Goal: Answer question/provide support: Share knowledge or assist other users

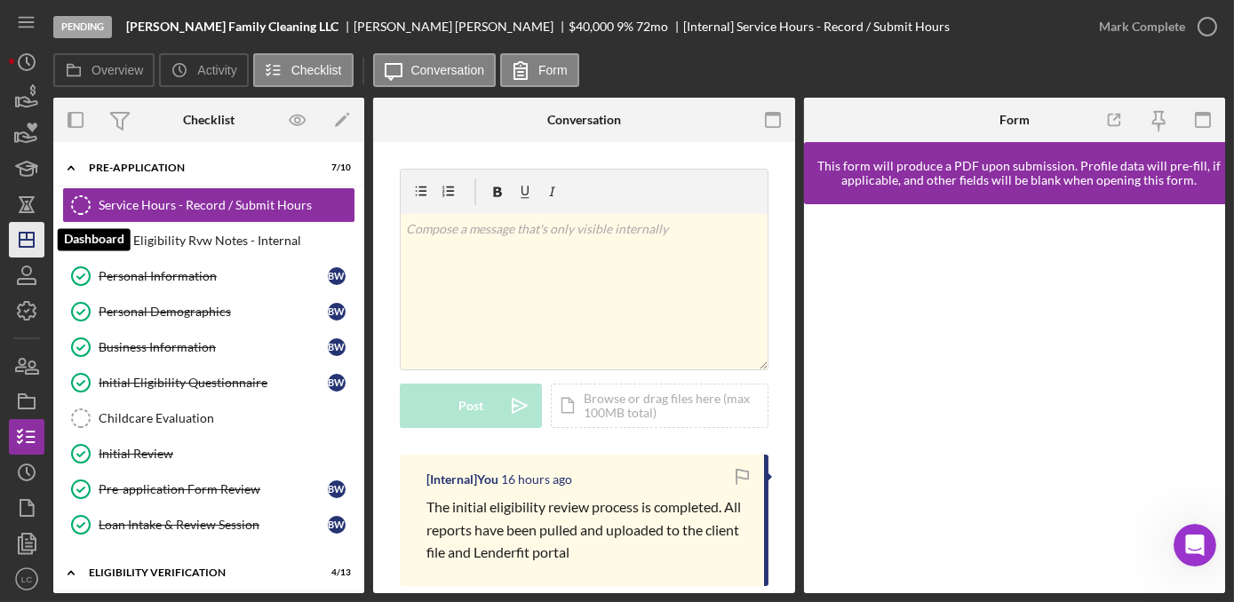
click at [16, 245] on icon "Icon/Dashboard" at bounding box center [26, 240] width 44 height 44
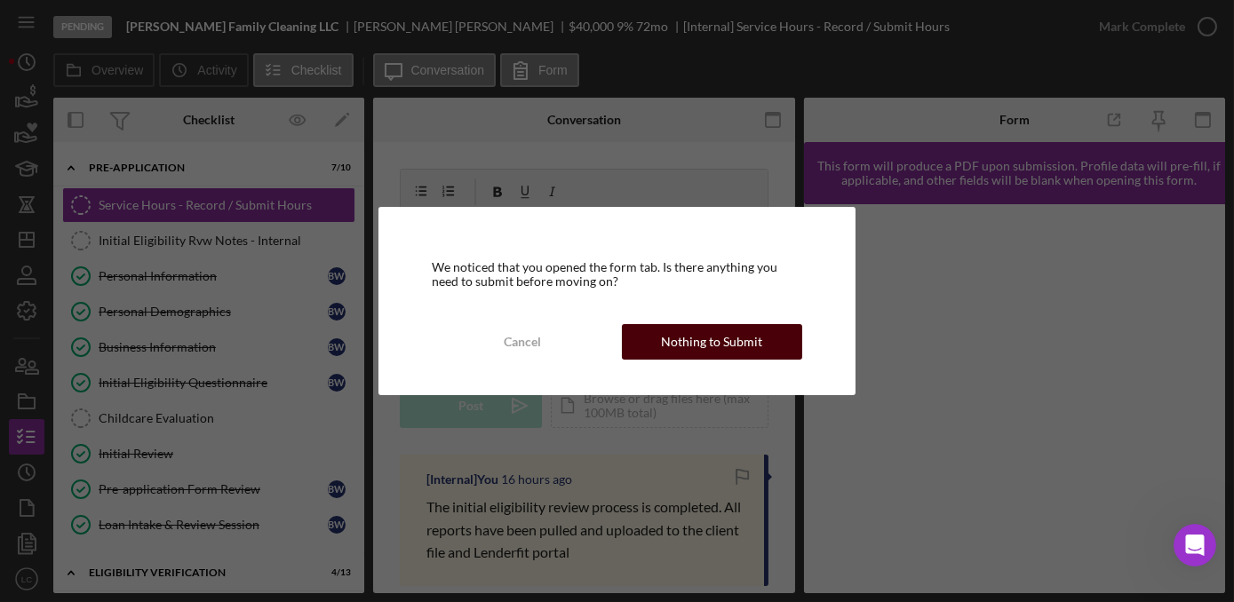
click at [676, 345] on div "Nothing to Submit" at bounding box center [711, 342] width 101 height 36
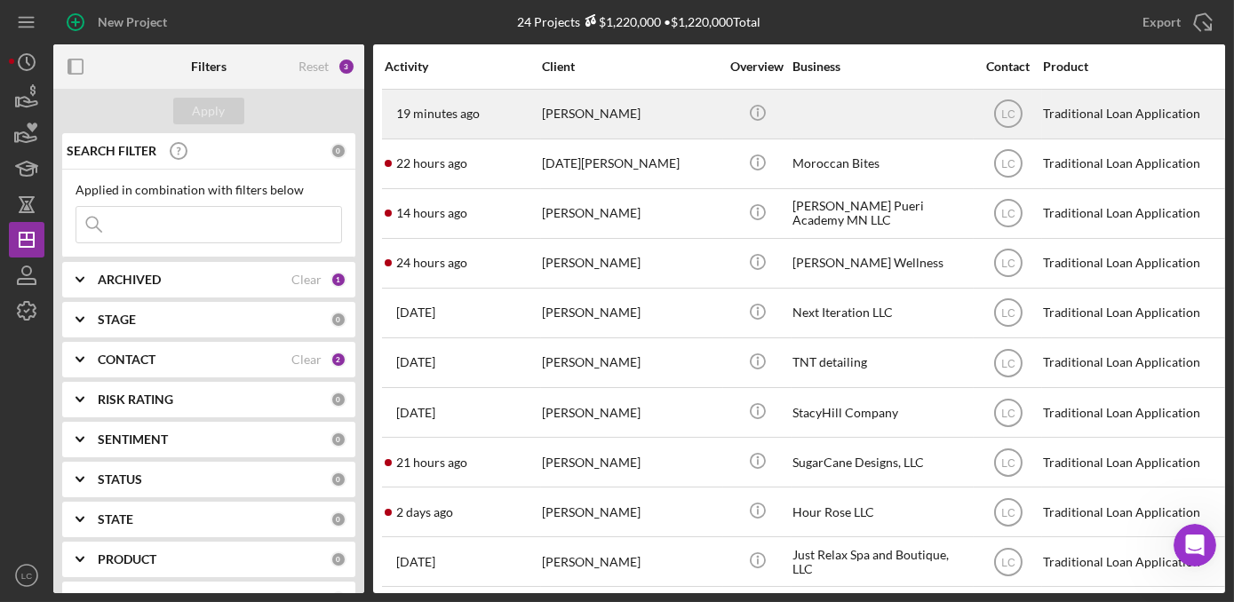
click at [646, 113] on div "[PERSON_NAME]" at bounding box center [631, 114] width 178 height 47
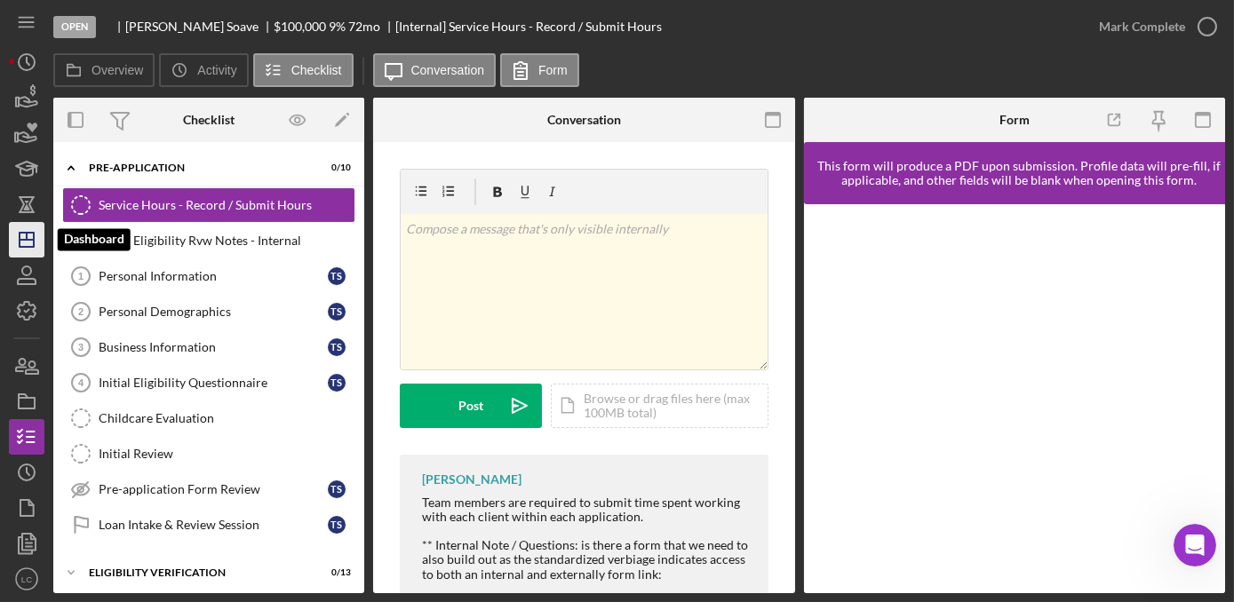
click at [24, 243] on icon "Icon/Dashboard" at bounding box center [26, 240] width 44 height 44
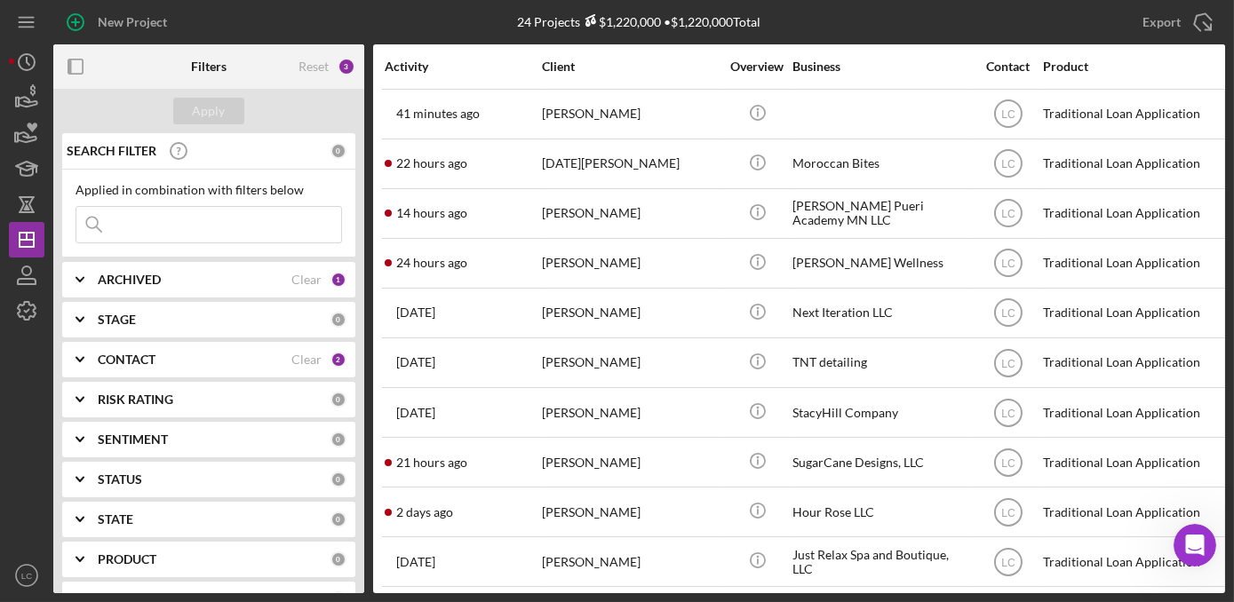
drag, startPoint x: 16, startPoint y: 371, endPoint x: 28, endPoint y: 375, distance: 12.9
click at [16, 371] on div at bounding box center [27, 443] width 36 height 229
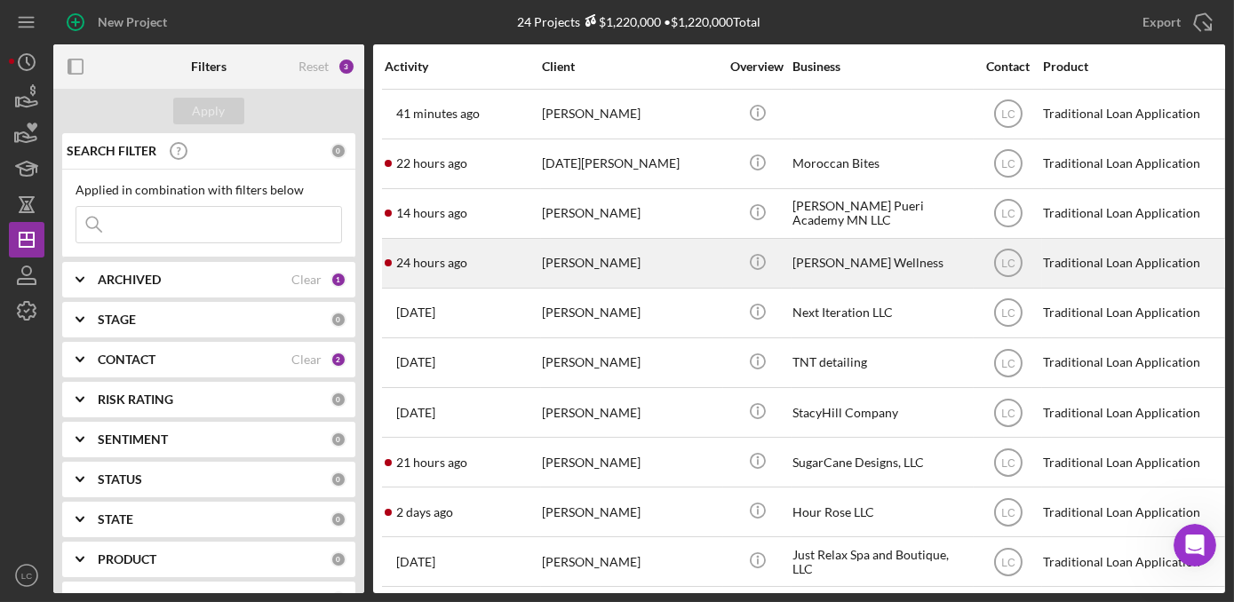
click at [672, 262] on div "[PERSON_NAME]" at bounding box center [631, 263] width 178 height 47
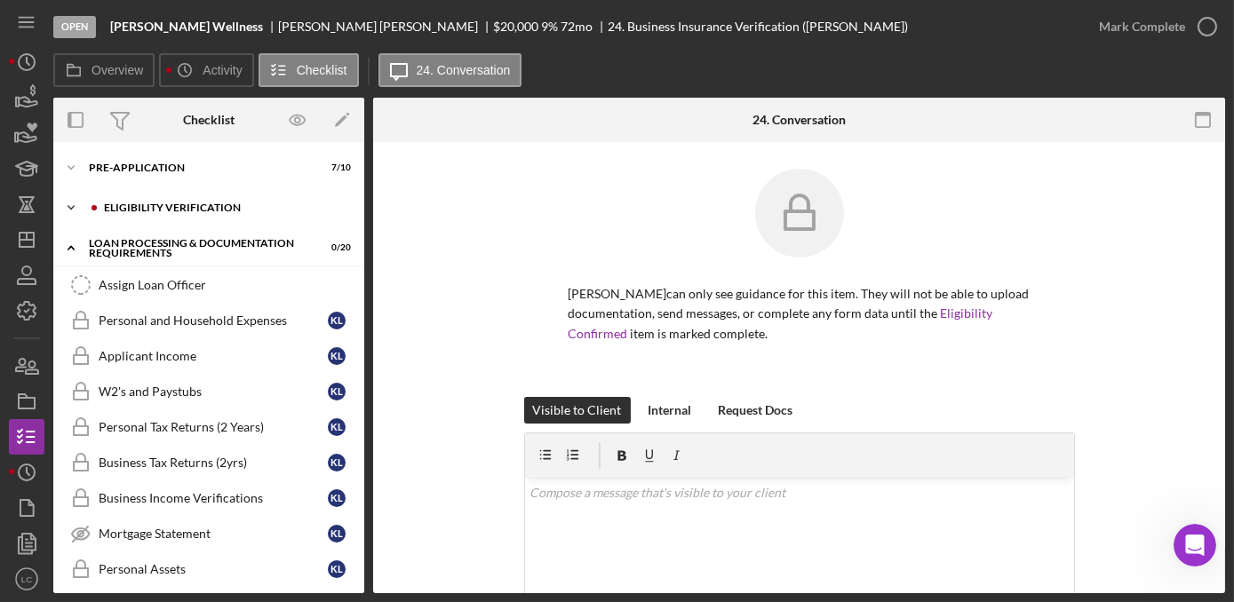
click at [71, 211] on icon "Icon/Expander" at bounding box center [71, 208] width 36 height 36
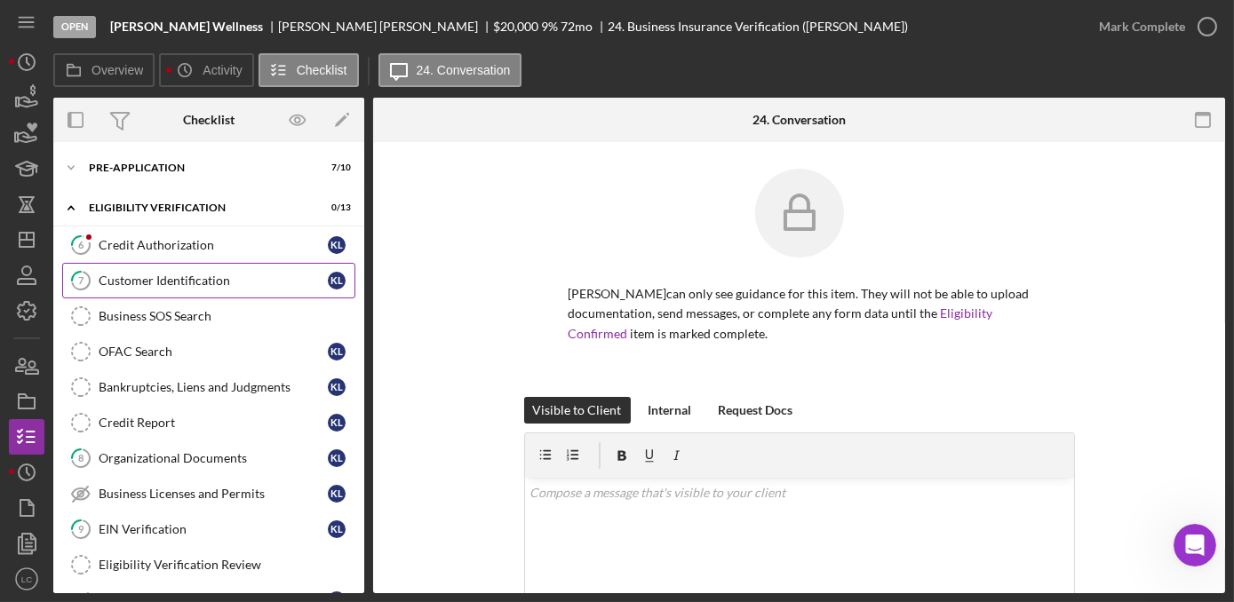
click at [115, 281] on div "Customer Identification" at bounding box center [213, 281] width 229 height 14
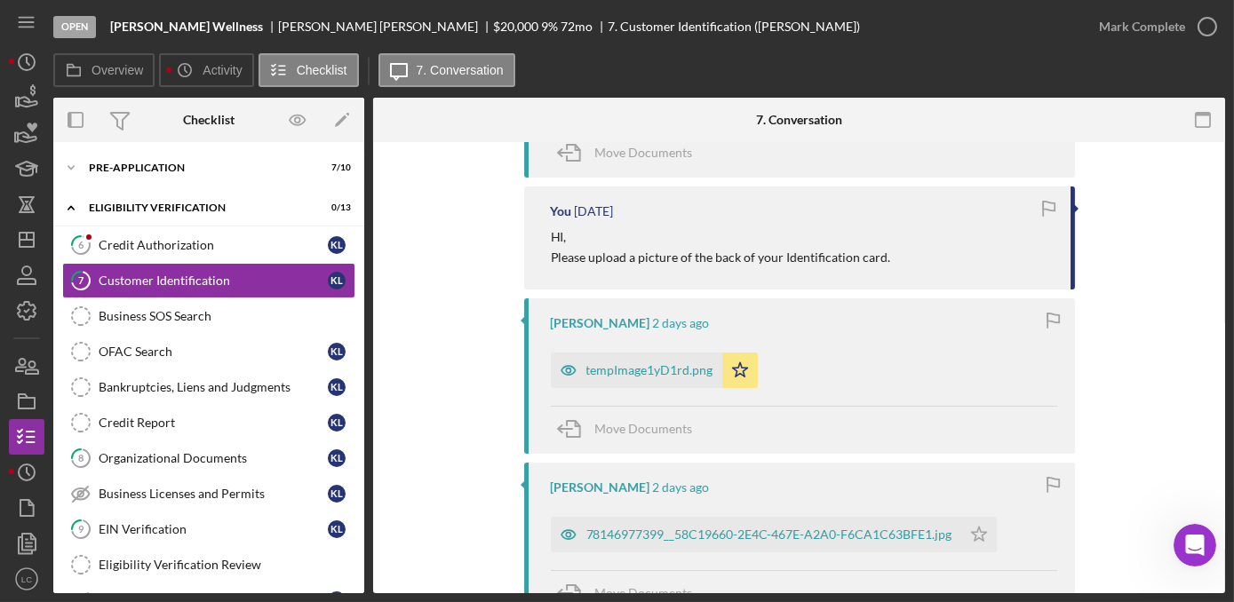
scroll to position [484, 0]
click at [117, 515] on link "9 EIN Verification K L" at bounding box center [208, 530] width 293 height 36
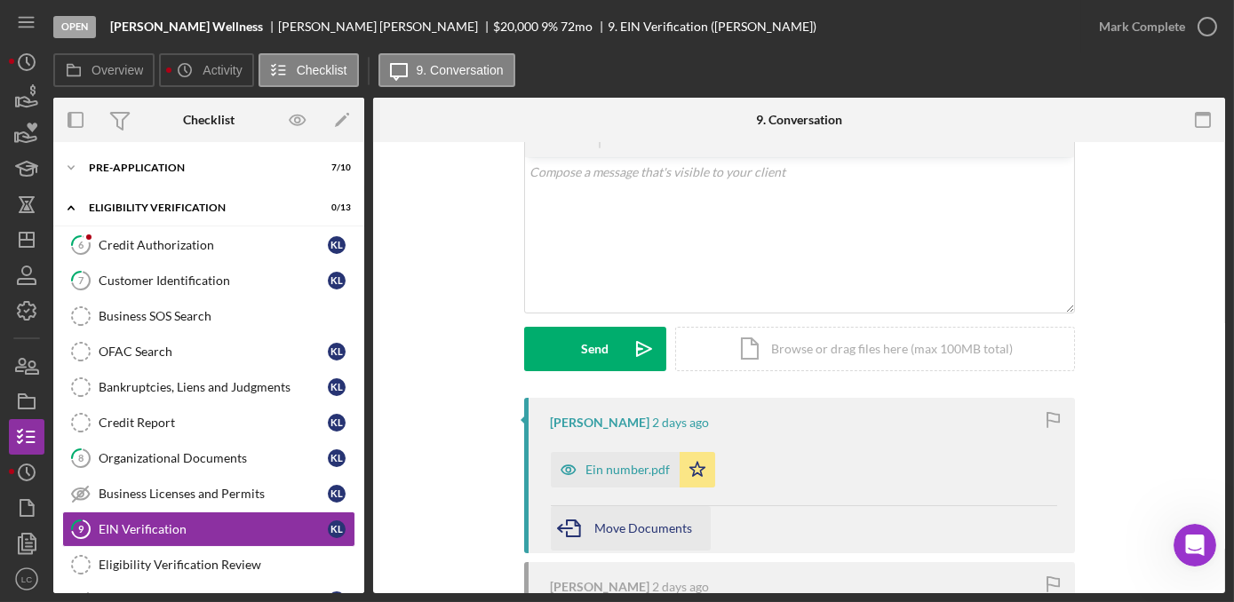
scroll to position [161, 0]
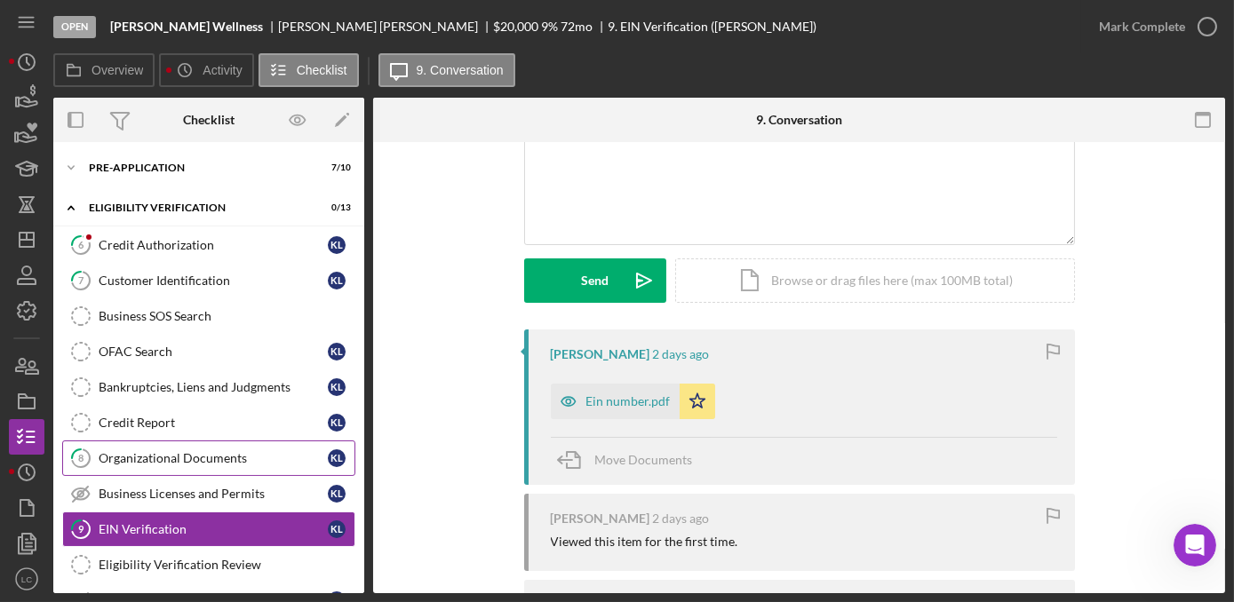
click at [198, 460] on div "Organizational Documents" at bounding box center [213, 458] width 229 height 14
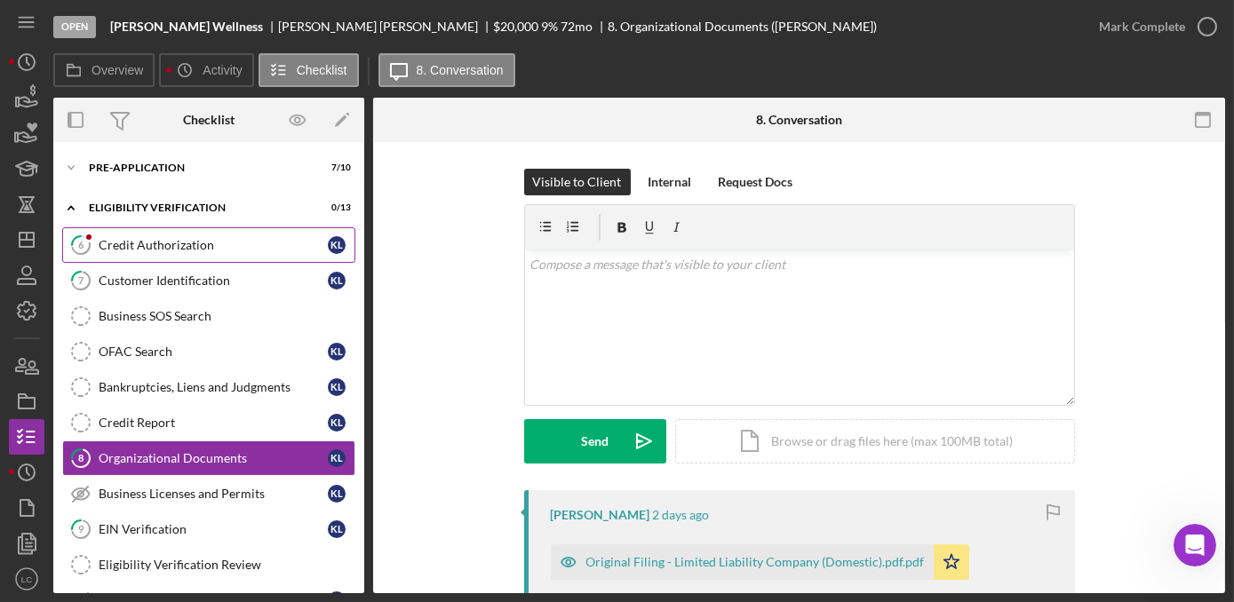
click at [154, 250] on div "Credit Authorization" at bounding box center [213, 245] width 229 height 14
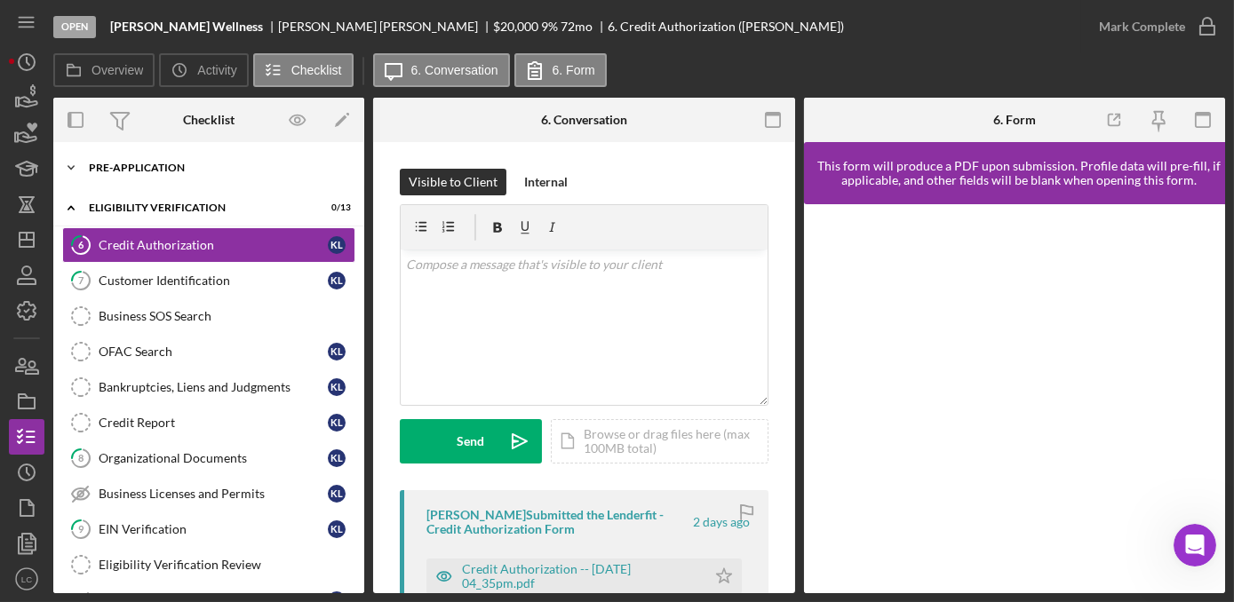
click at [104, 176] on div "Icon/Expander Pre-Application 7 / 10" at bounding box center [208, 168] width 311 height 36
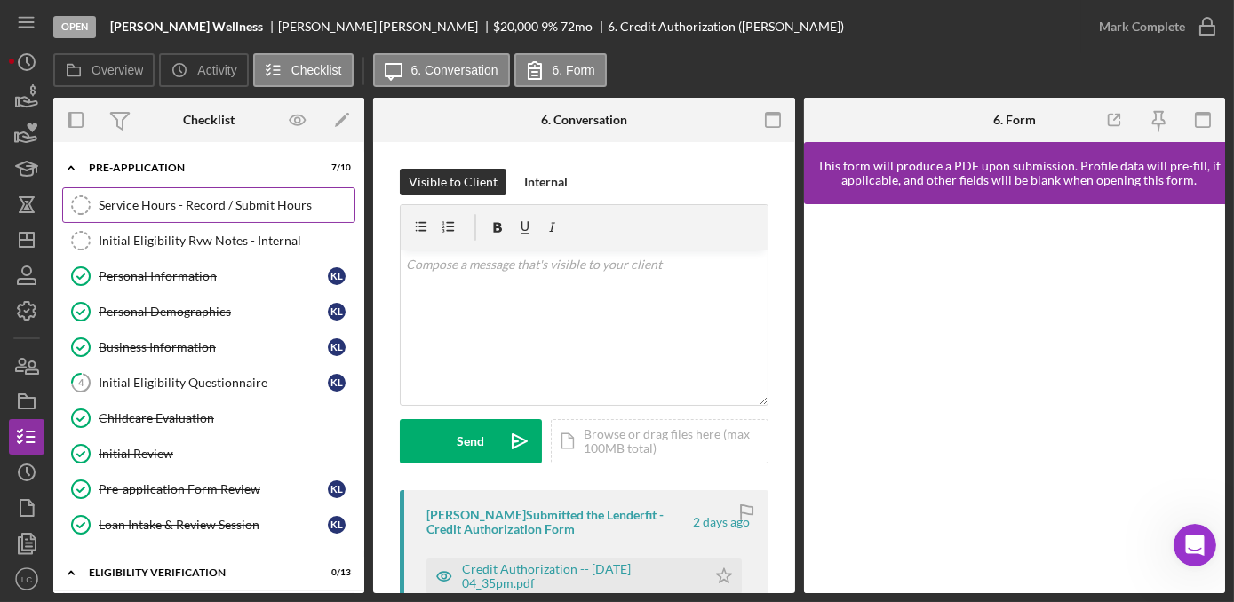
click at [126, 203] on div "Service Hours - Record / Submit Hours" at bounding box center [227, 205] width 256 height 14
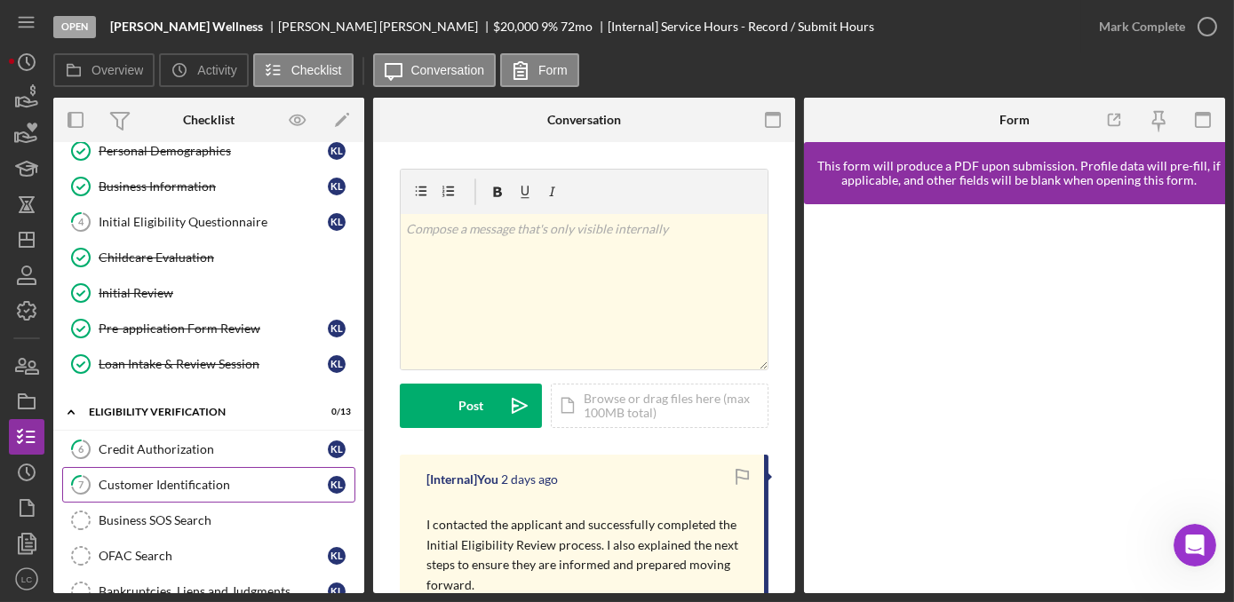
scroll to position [161, 0]
click at [149, 478] on div "Customer Identification" at bounding box center [213, 485] width 229 height 14
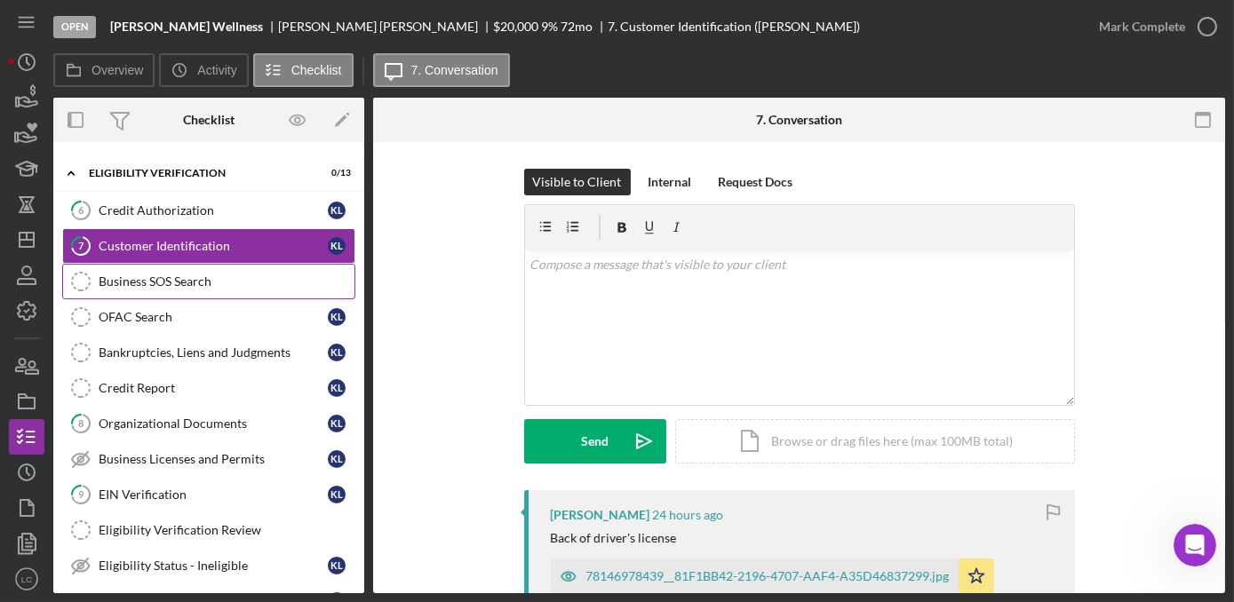
scroll to position [403, 0]
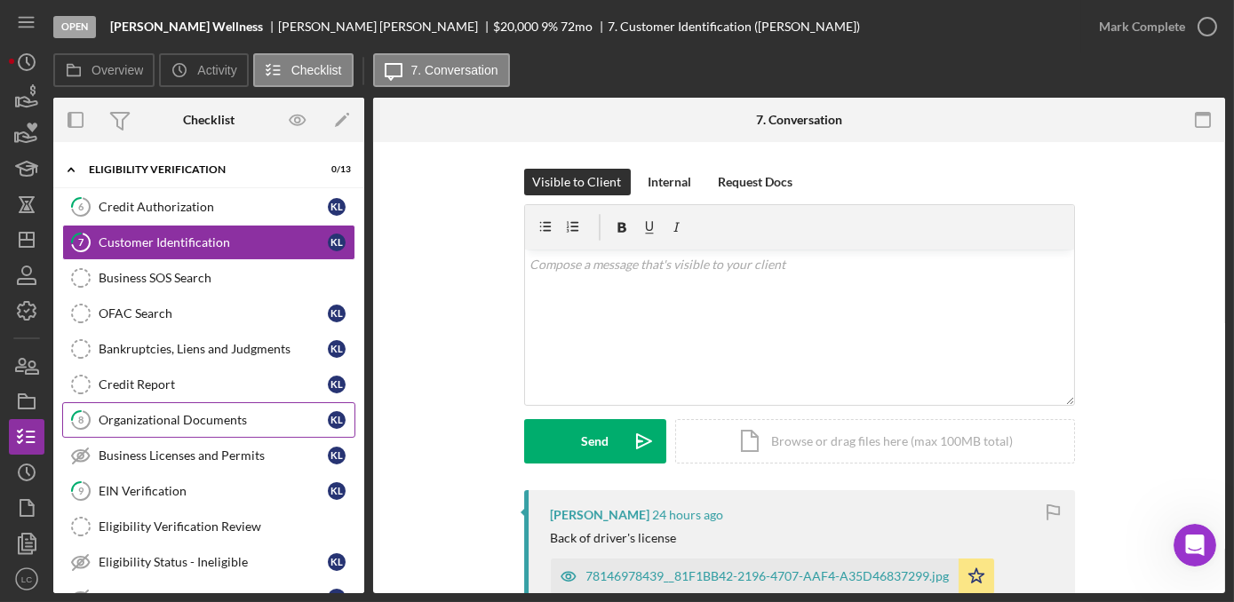
click at [193, 413] on div "Organizational Documents" at bounding box center [213, 420] width 229 height 14
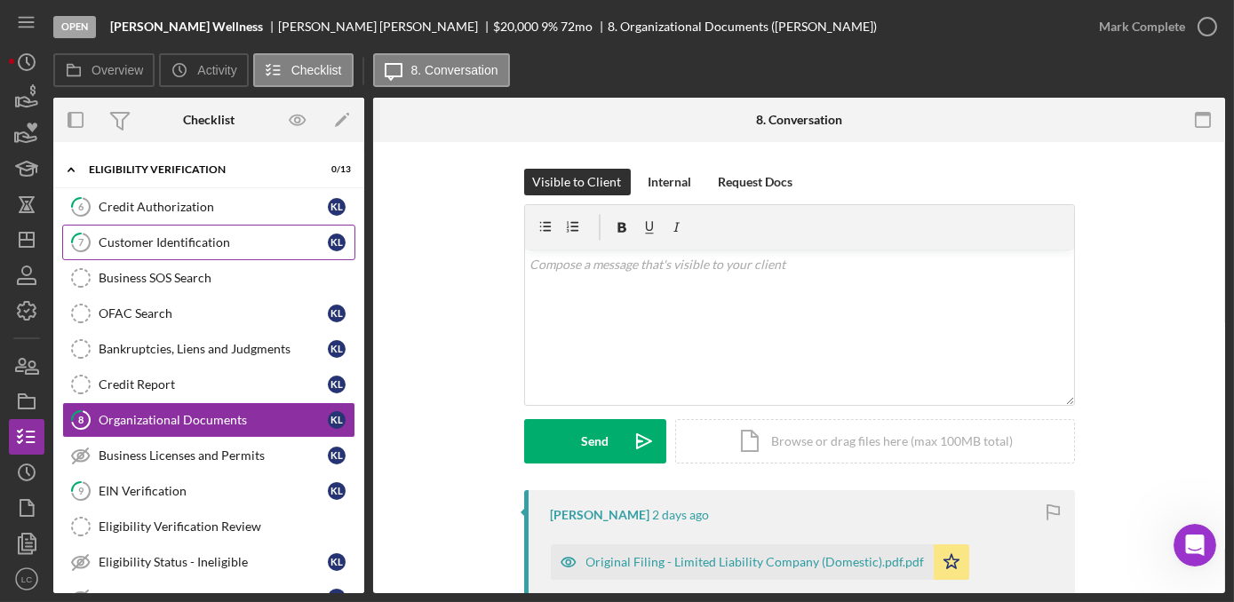
click at [119, 235] on div "Customer Identification" at bounding box center [213, 242] width 229 height 14
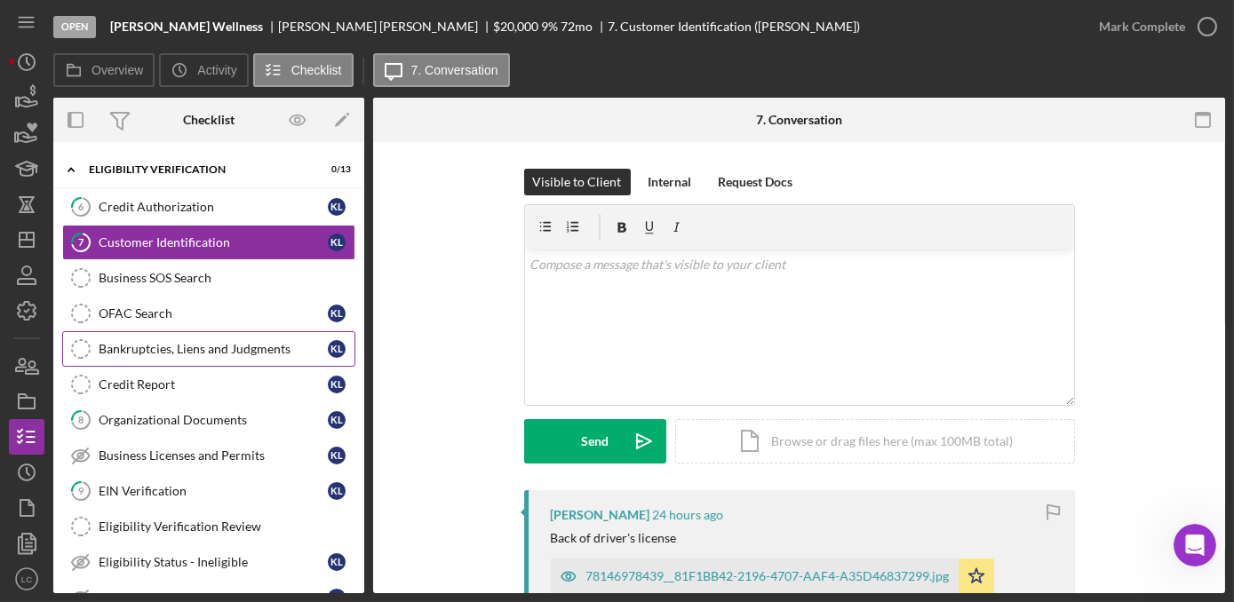
scroll to position [242, 0]
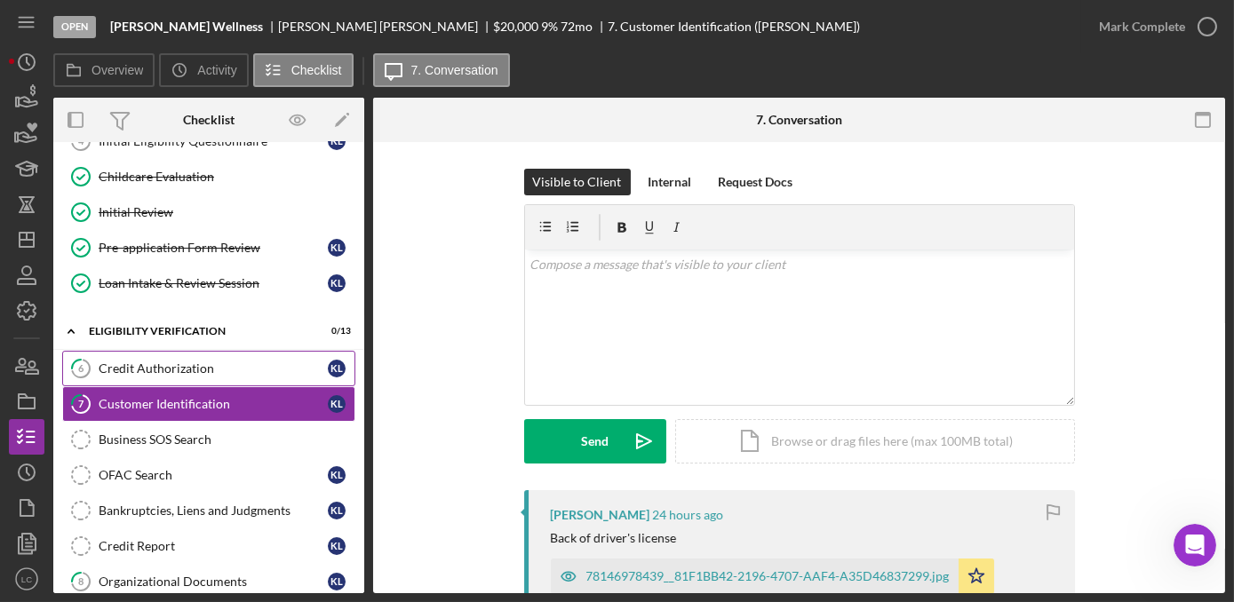
click at [154, 363] on div "Credit Authorization" at bounding box center [213, 368] width 229 height 14
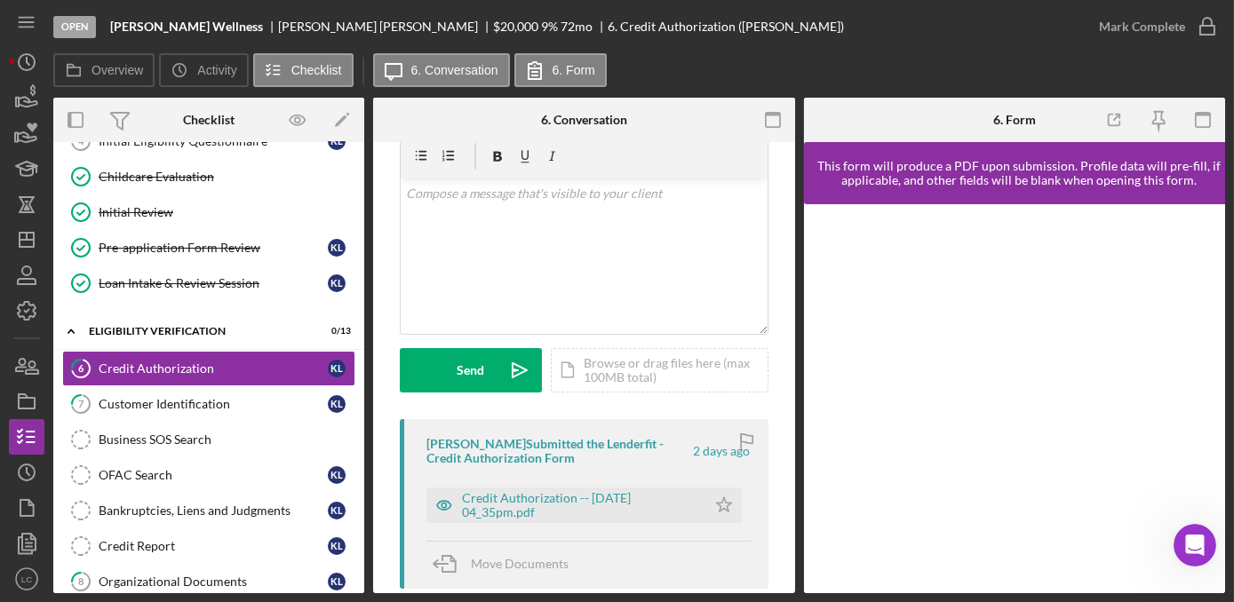
scroll to position [161, 0]
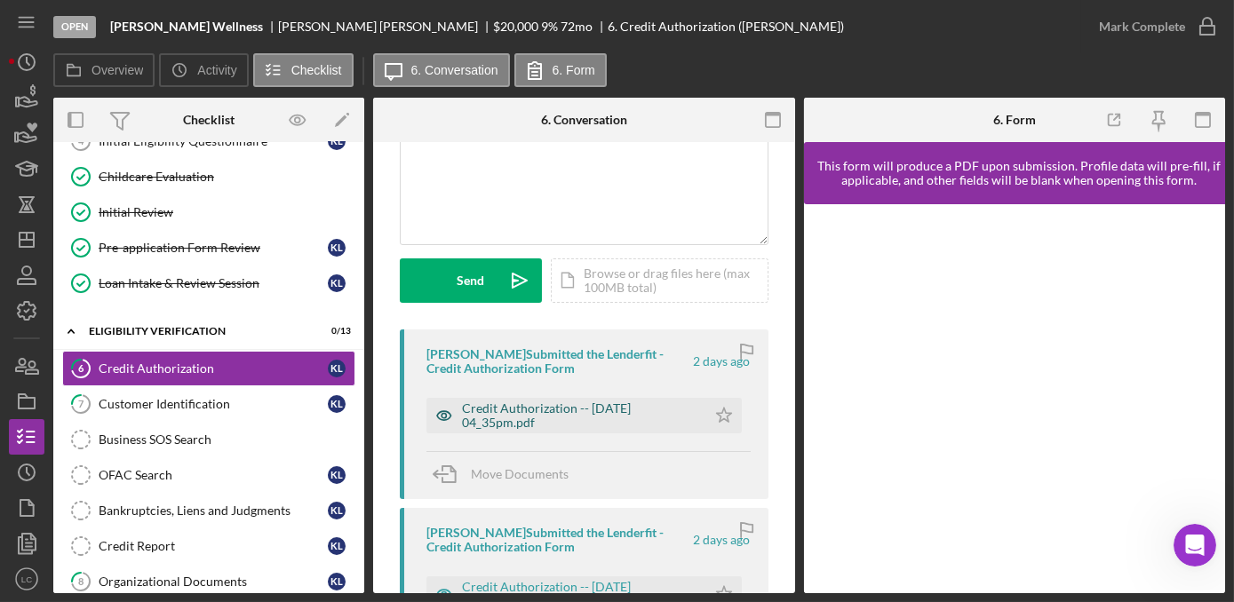
click at [570, 403] on div "Credit Authorization -- [DATE] 04_35pm.pdf" at bounding box center [579, 415] width 235 height 28
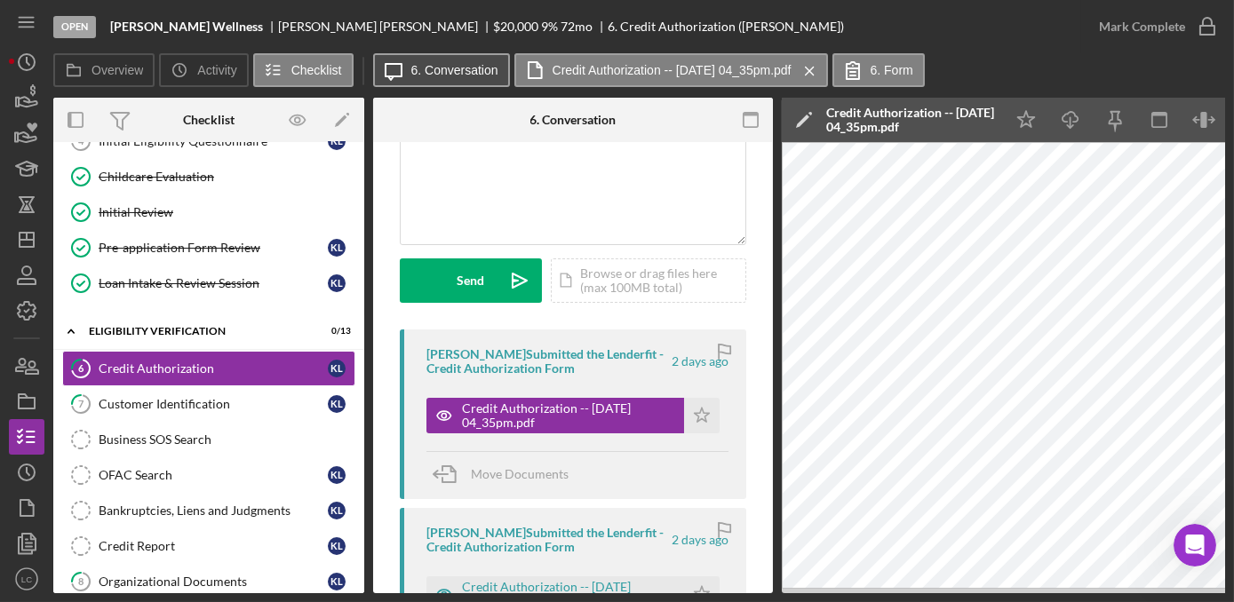
click at [424, 65] on label "6. Conversation" at bounding box center [454, 70] width 87 height 14
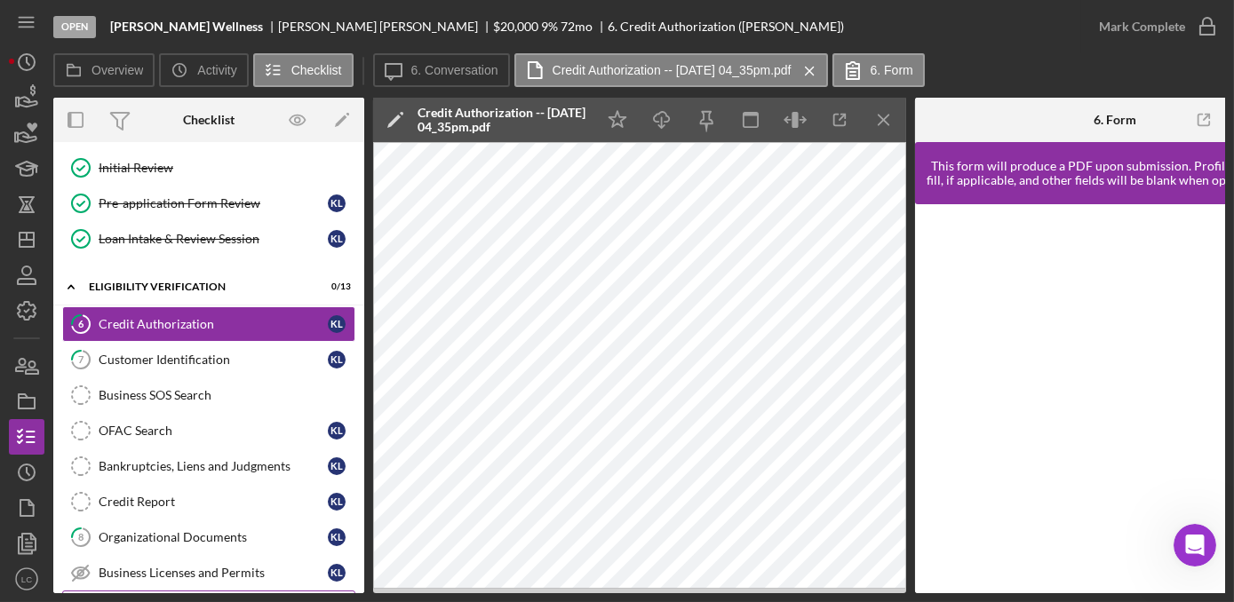
scroll to position [242, 0]
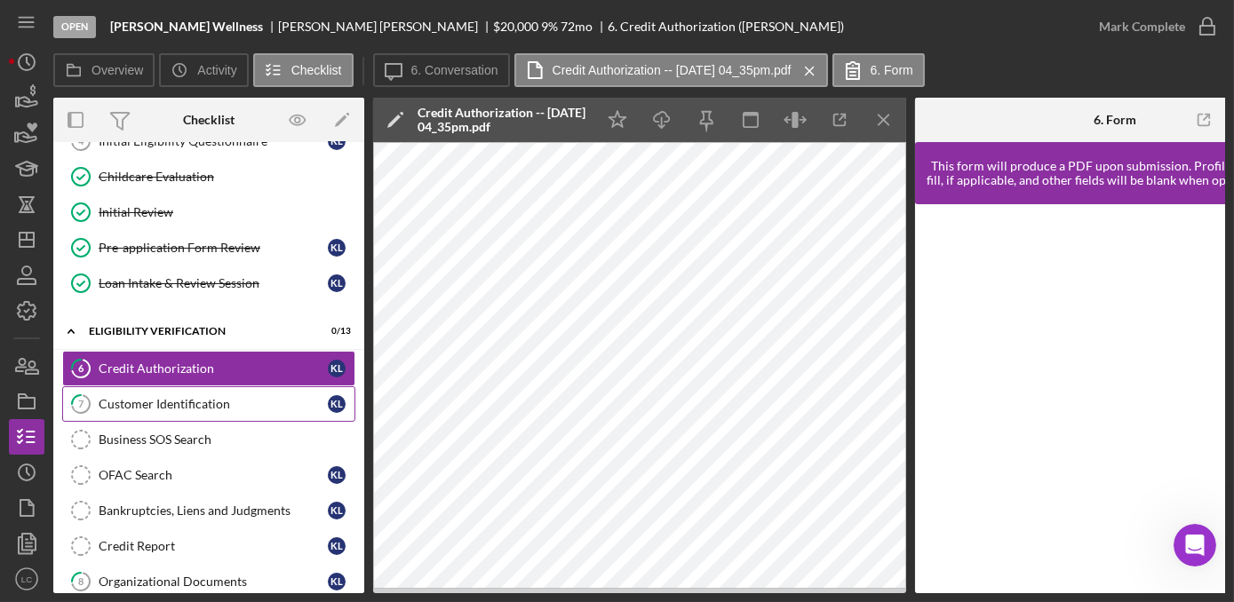
click at [163, 397] on div "Customer Identification" at bounding box center [213, 404] width 229 height 14
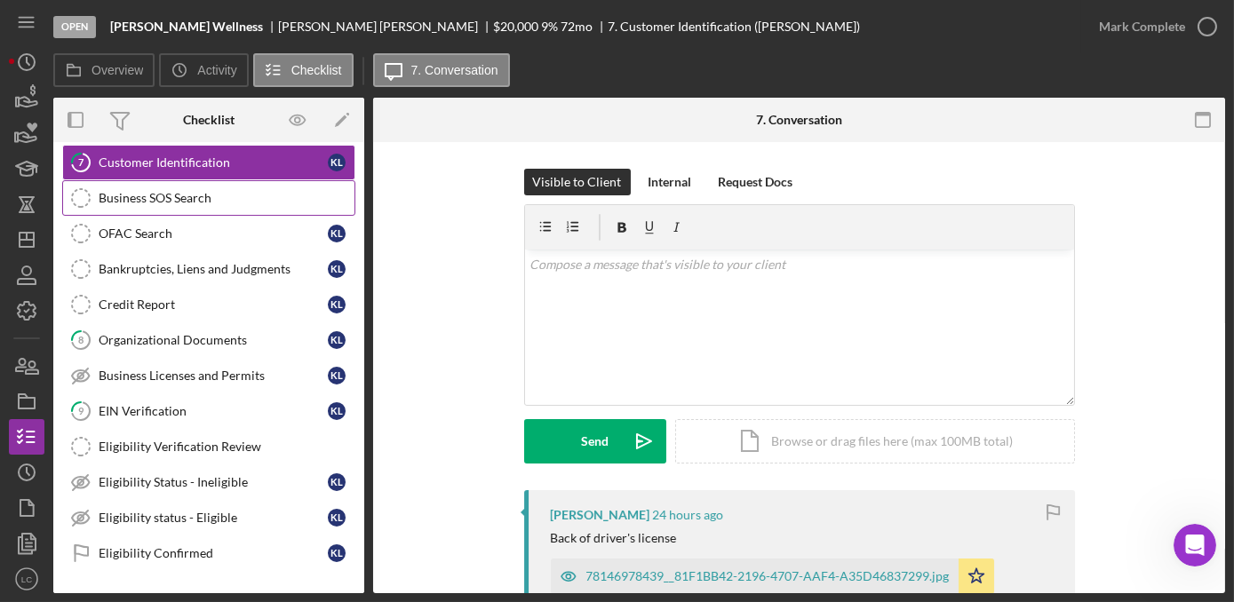
scroll to position [484, 0]
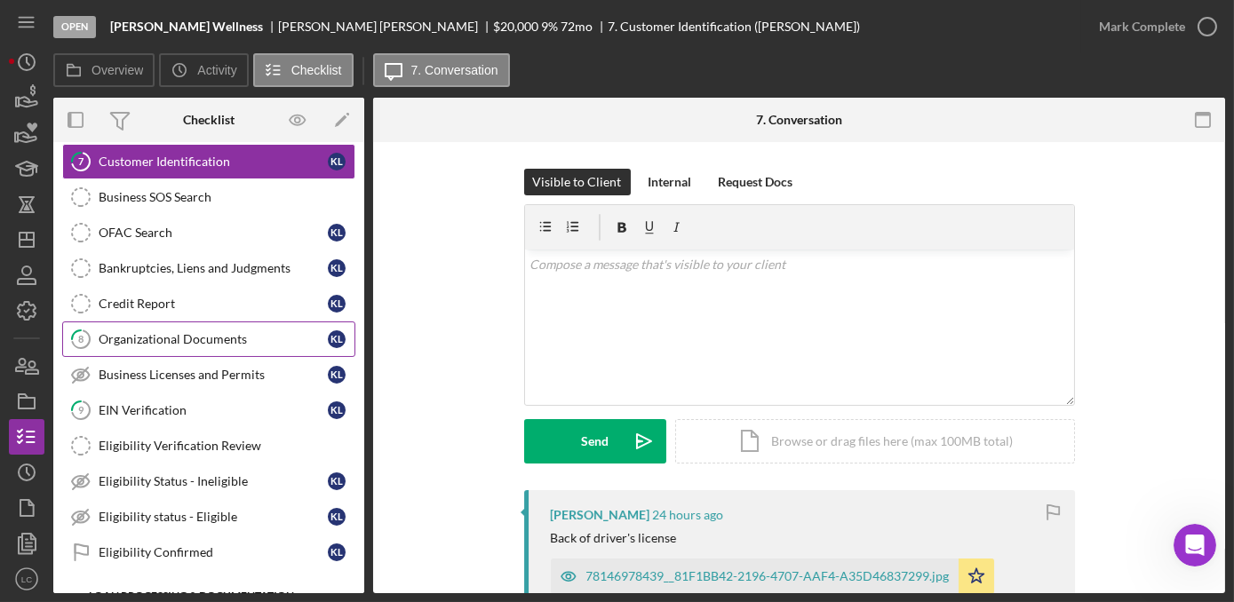
click at [152, 332] on div "Organizational Documents" at bounding box center [213, 339] width 229 height 14
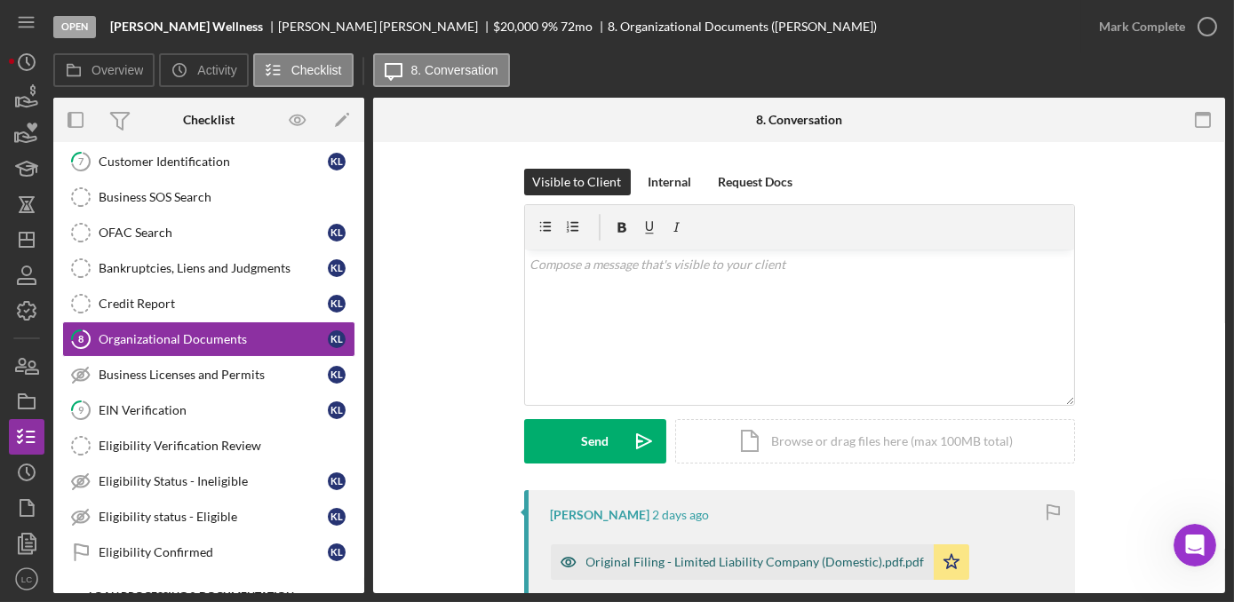
click at [732, 563] on div "Original Filing - Limited Liability Company (Domestic).pdf.pdf" at bounding box center [755, 562] width 338 height 14
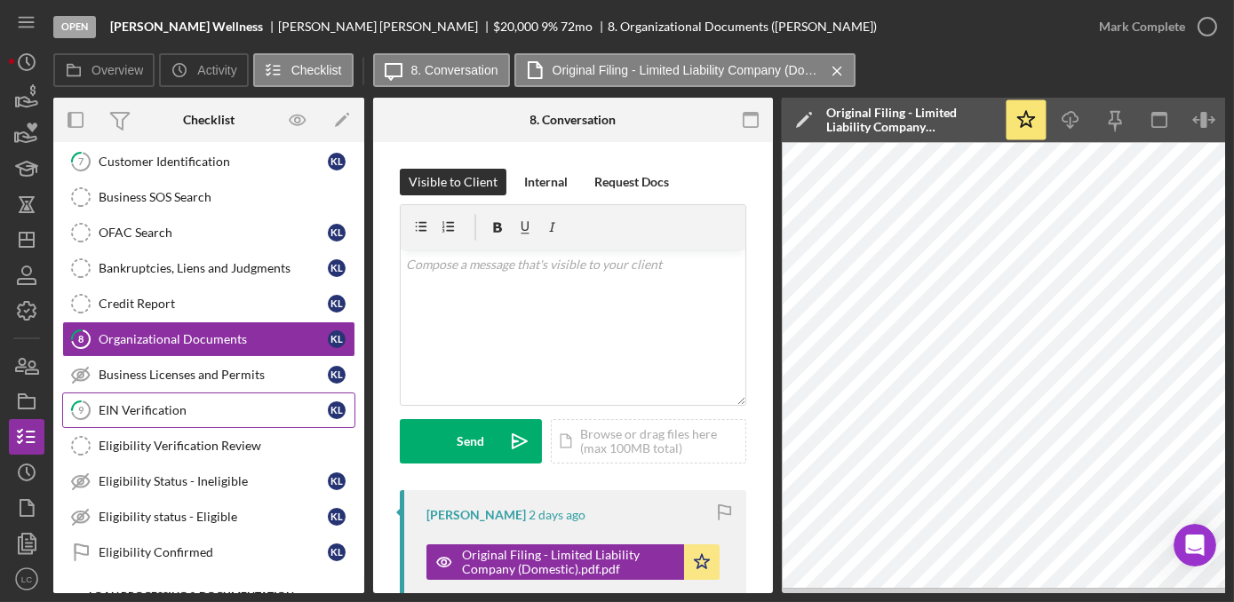
click at [123, 403] on div "EIN Verification" at bounding box center [213, 410] width 229 height 14
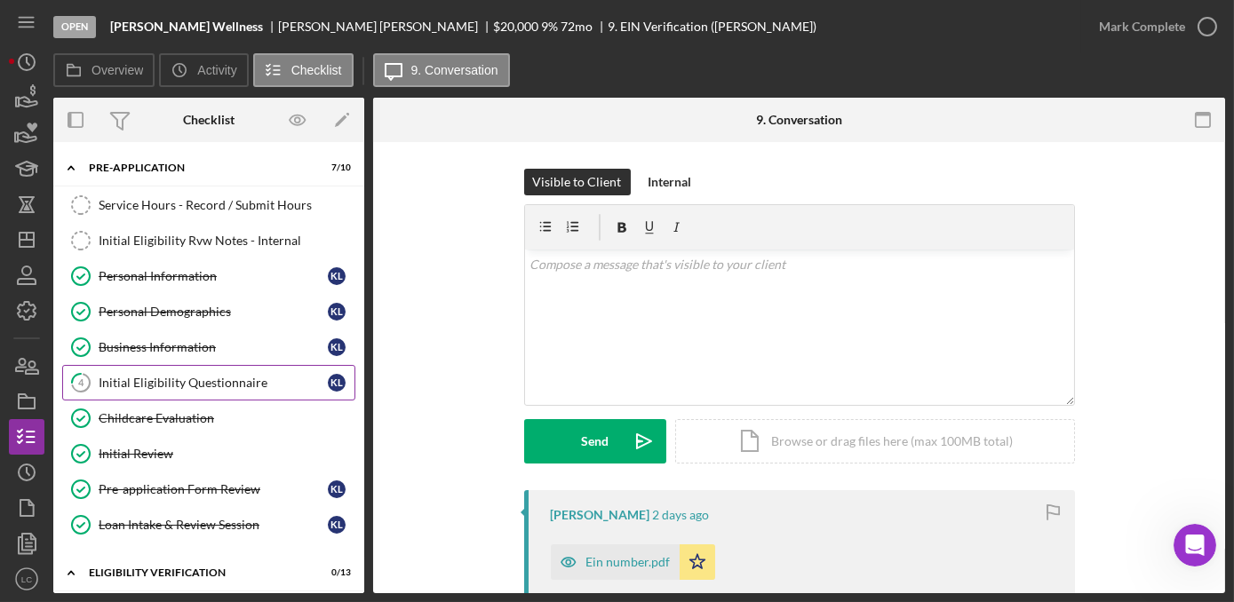
click at [179, 370] on link "4 Initial Eligibility Questionnaire K L" at bounding box center [208, 383] width 293 height 36
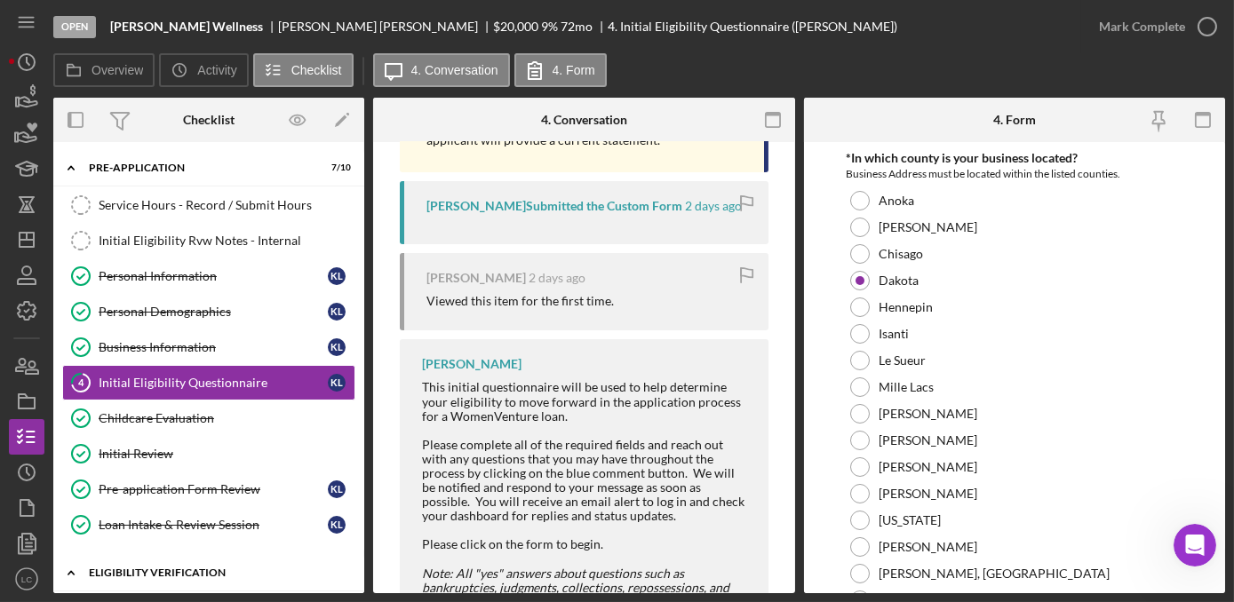
scroll to position [80, 0]
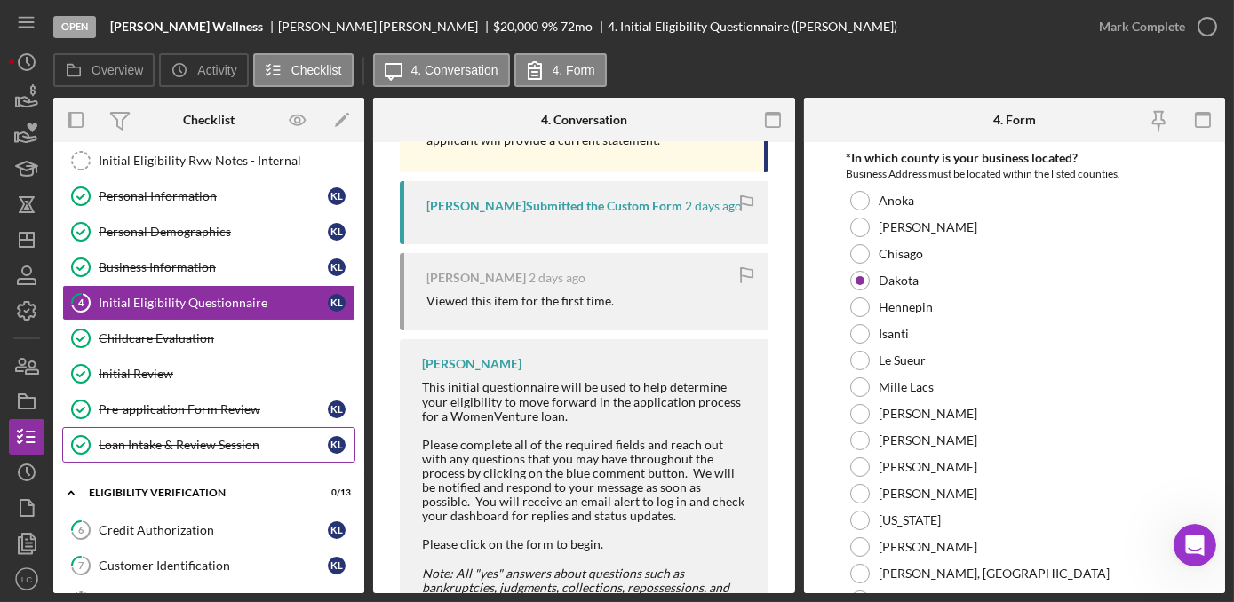
click at [206, 447] on link "Loan Intake & Review Session Loan Intake & Review Session K L" at bounding box center [208, 445] width 293 height 36
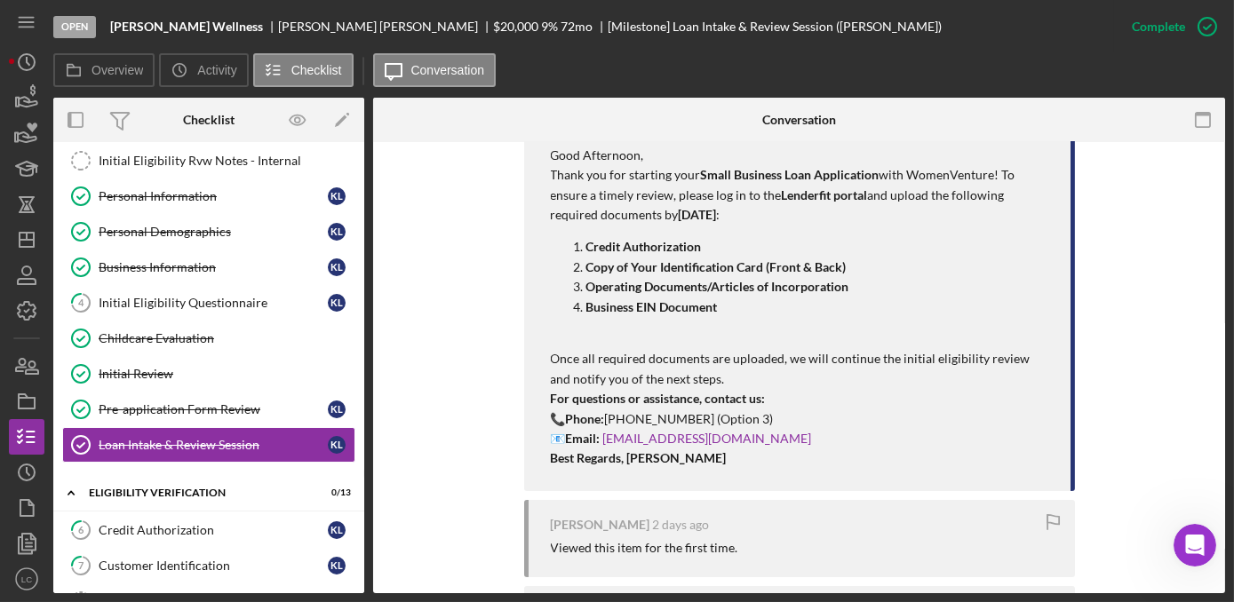
scroll to position [647, 0]
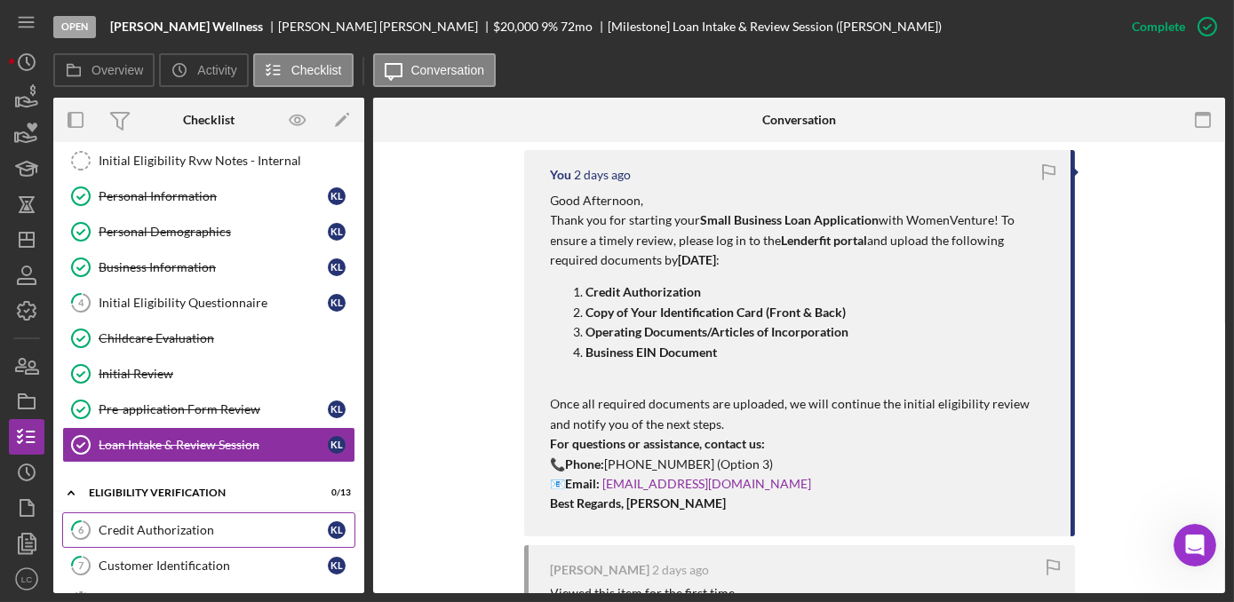
click at [193, 530] on div "Credit Authorization" at bounding box center [213, 530] width 229 height 14
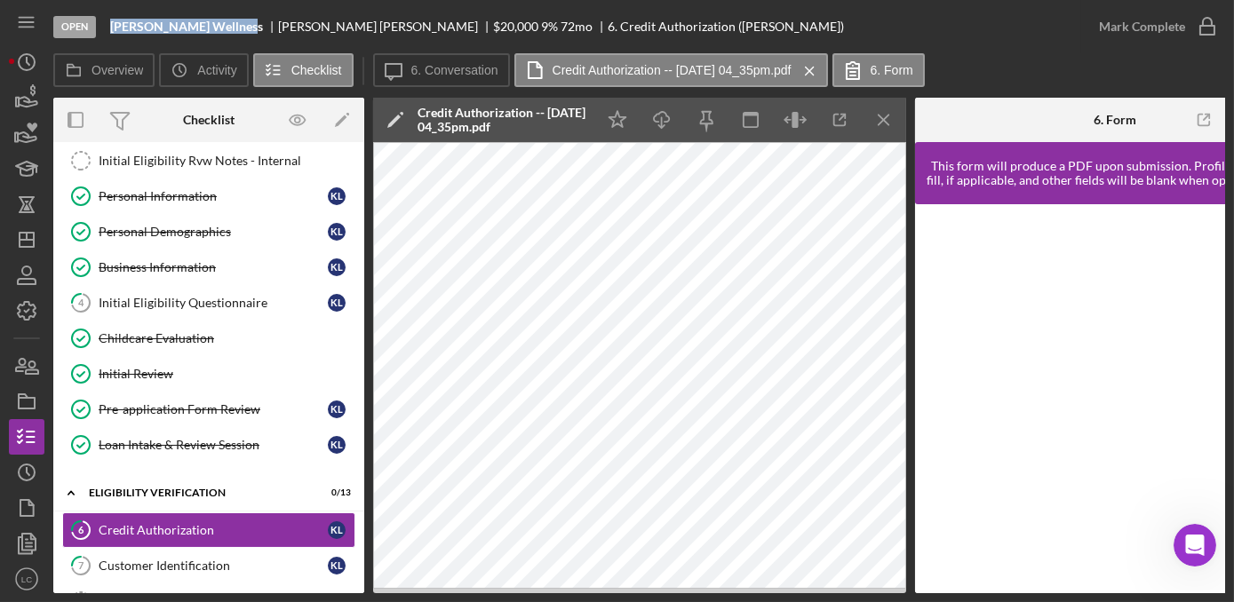
drag, startPoint x: 234, startPoint y: 31, endPoint x: 111, endPoint y: 29, distance: 123.5
click at [111, 29] on b "[PERSON_NAME] Wellness" at bounding box center [186, 27] width 153 height 14
copy b "[PERSON_NAME] Wellness"
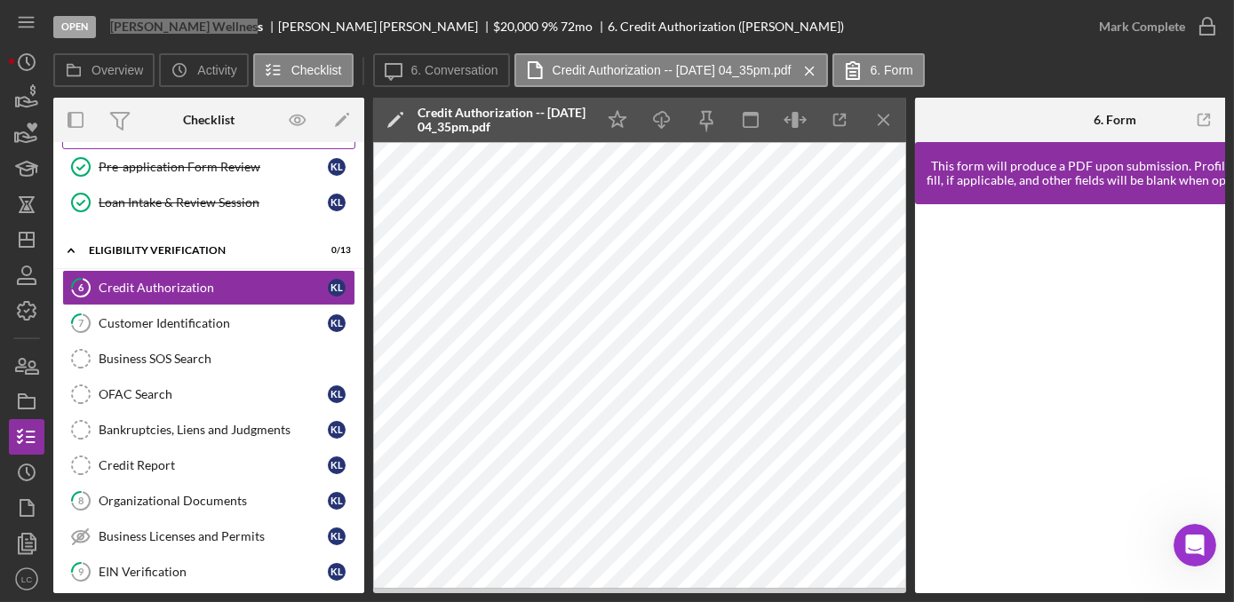
scroll to position [403, 0]
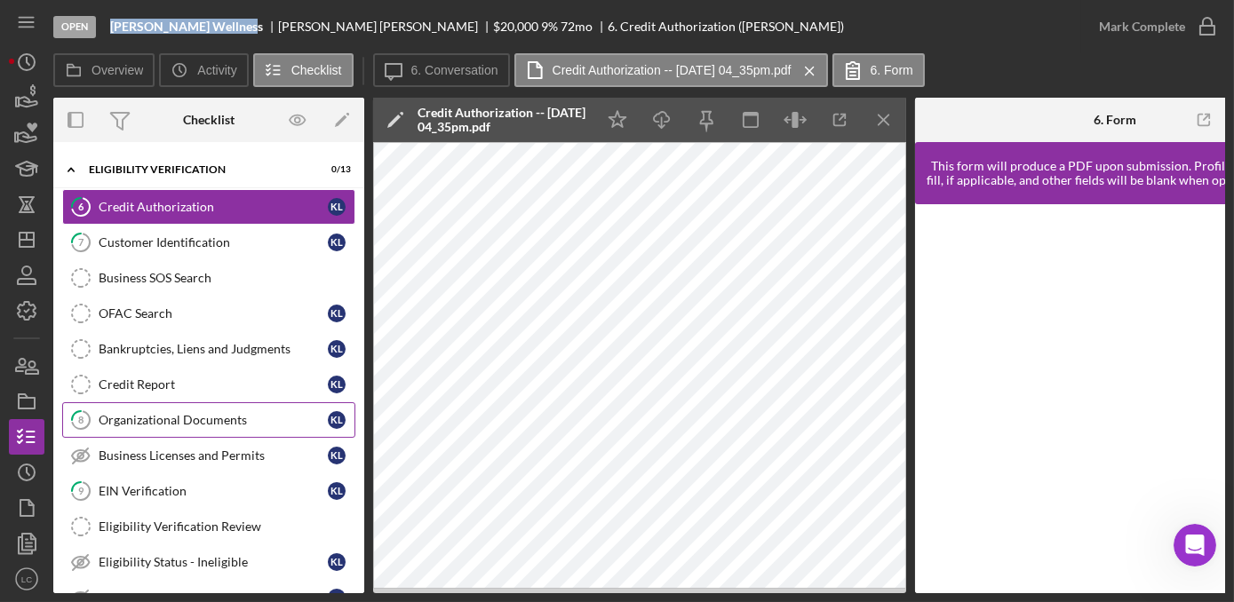
click at [163, 425] on link "8 Organizational Documents K L" at bounding box center [208, 420] width 293 height 36
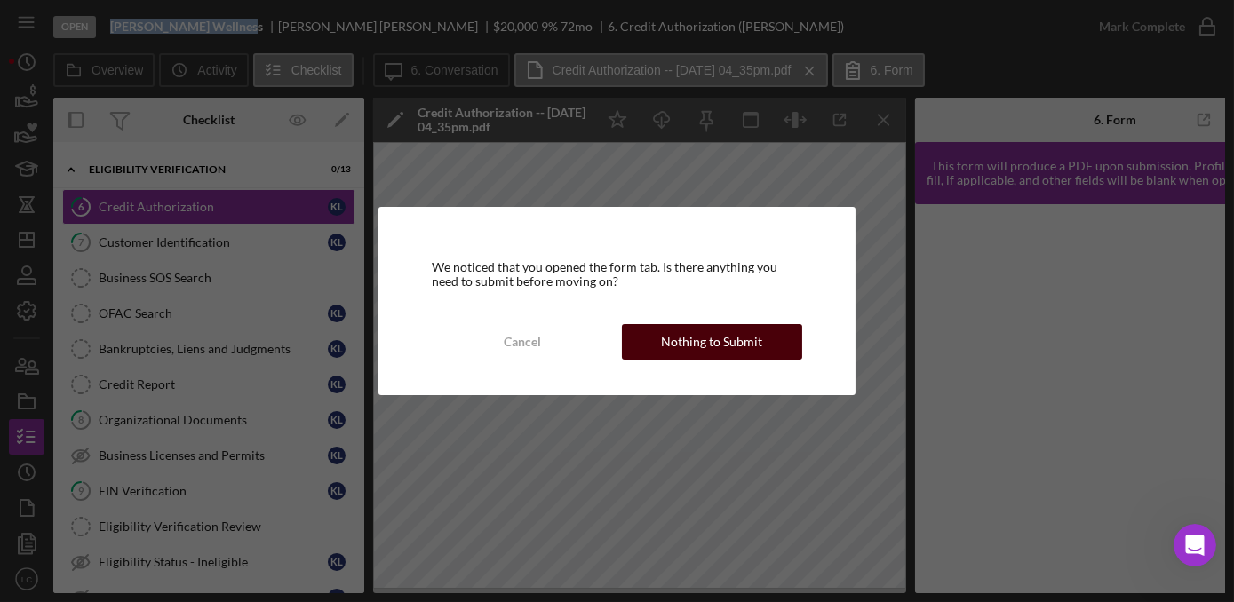
click at [703, 347] on div "Nothing to Submit" at bounding box center [711, 342] width 101 height 36
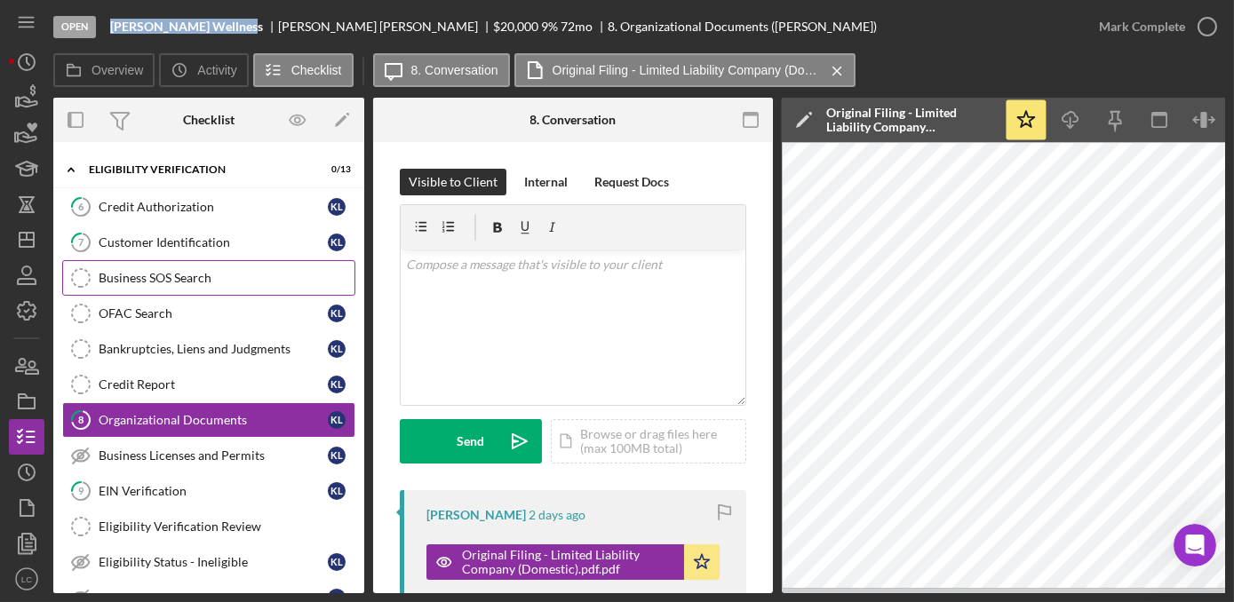
click at [138, 275] on div "Business SOS Search" at bounding box center [227, 278] width 256 height 14
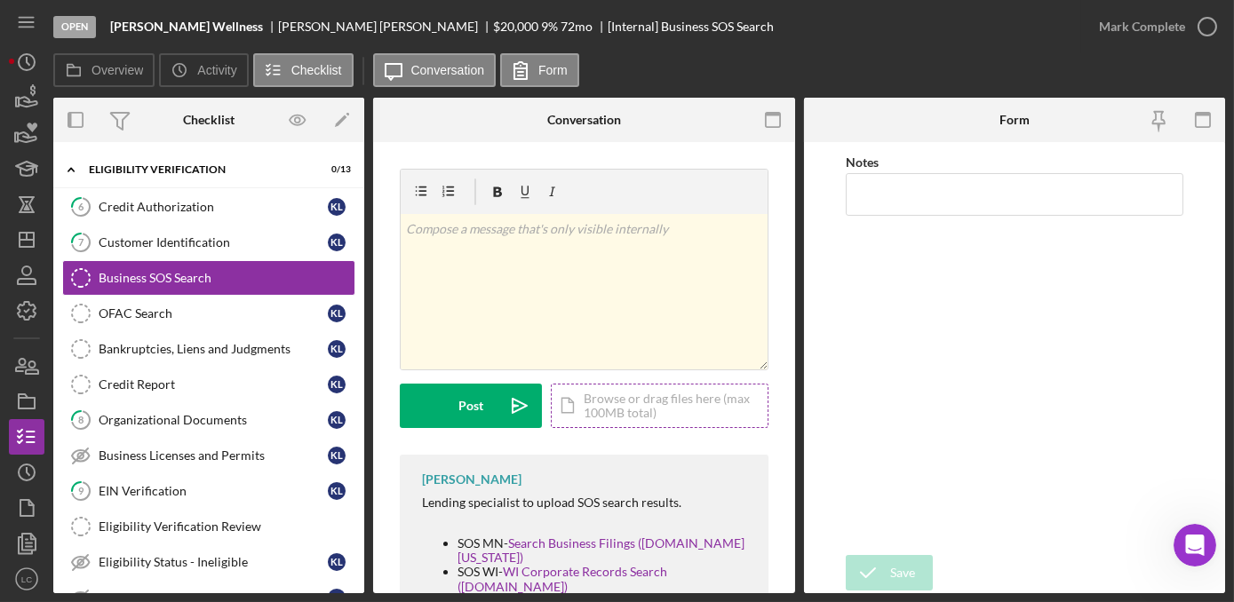
click at [601, 409] on div "Icon/Document Browse or drag files here (max 100MB total) Tap to choose files o…" at bounding box center [660, 406] width 218 height 44
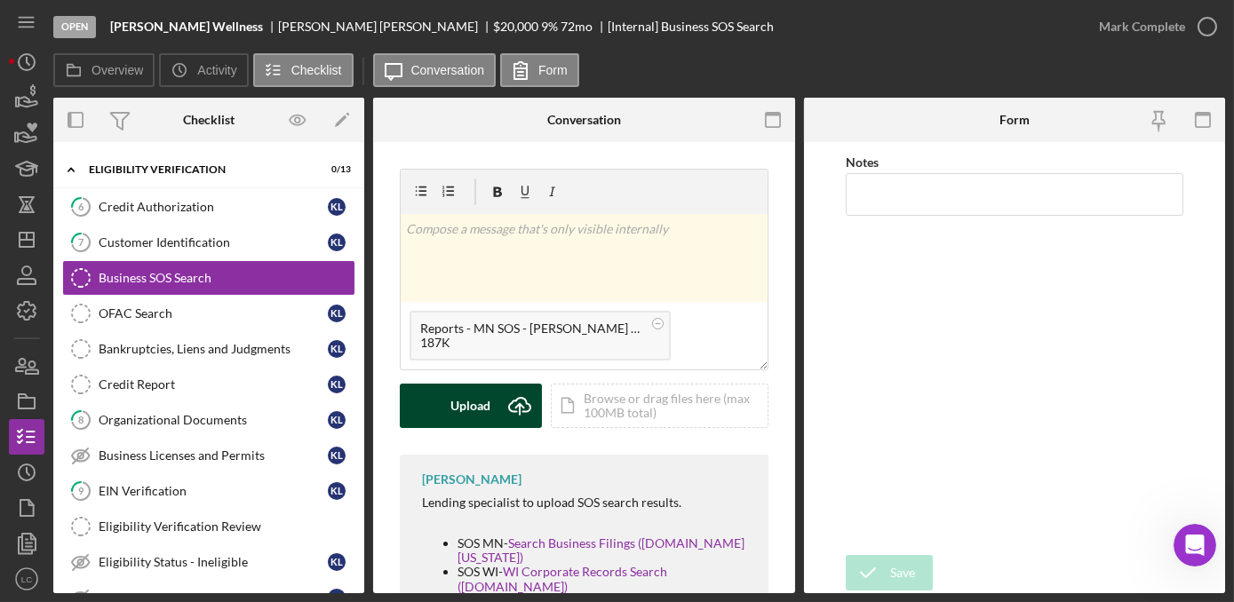
click at [466, 406] on div "Upload" at bounding box center [471, 406] width 40 height 44
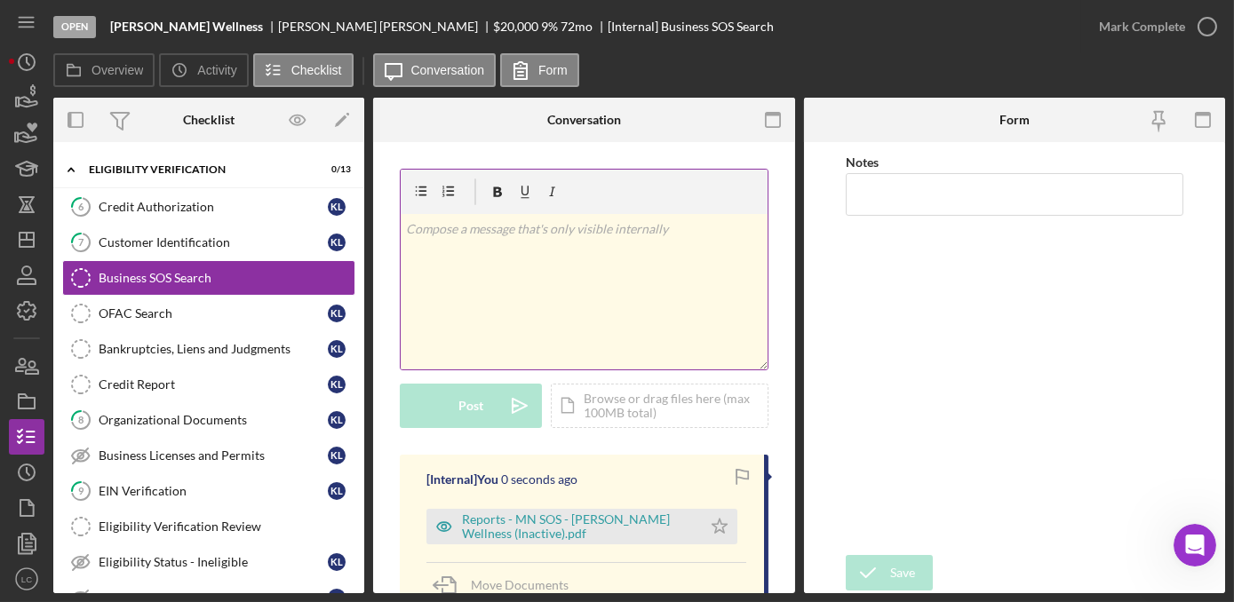
click at [464, 241] on div "v Color teal Color pink Remove color Add row above Add row below Add column bef…" at bounding box center [584, 291] width 367 height 155
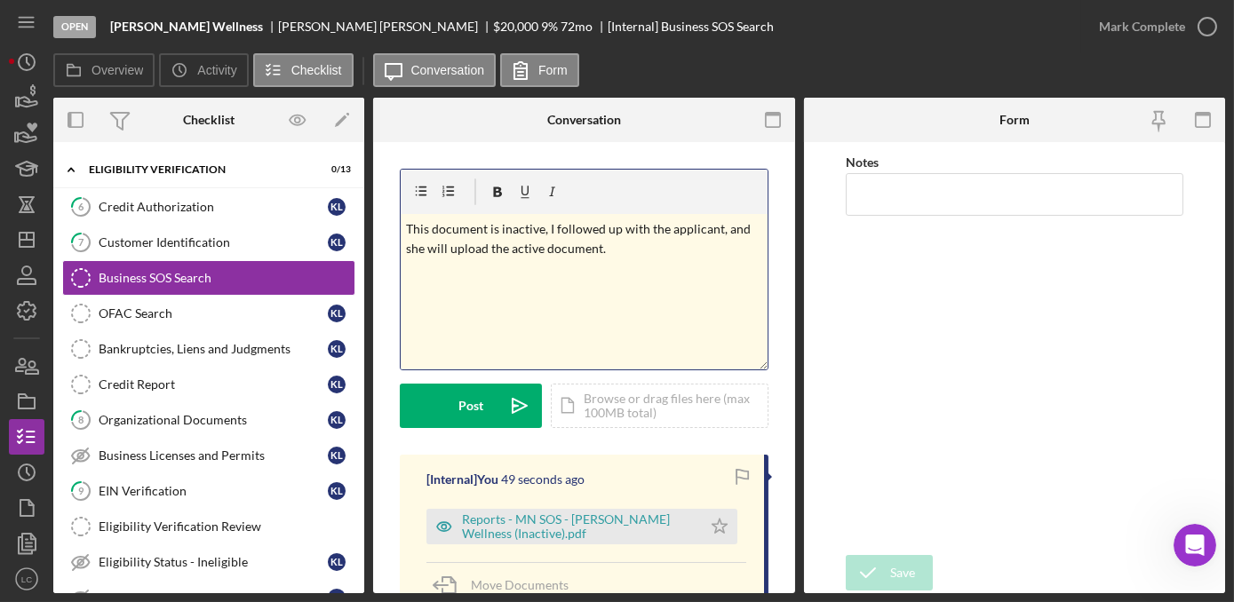
click at [559, 268] on div "v Color teal Color pink Remove color Add row above Add row below Add column bef…" at bounding box center [584, 291] width 367 height 155
click at [594, 247] on p "This document is inactive, I followed up with the applicant, and she will uploa…" at bounding box center [584, 239] width 356 height 40
drag, startPoint x: 722, startPoint y: 250, endPoint x: 374, endPoint y: 215, distance: 349.9
click at [374, 215] on div "v Color teal Color pink Remove color Add row above Add row below Add column bef…" at bounding box center [584, 492] width 422 height 701
copy p "This document is inactive, I followed up with the applicant, and she will uploa…"
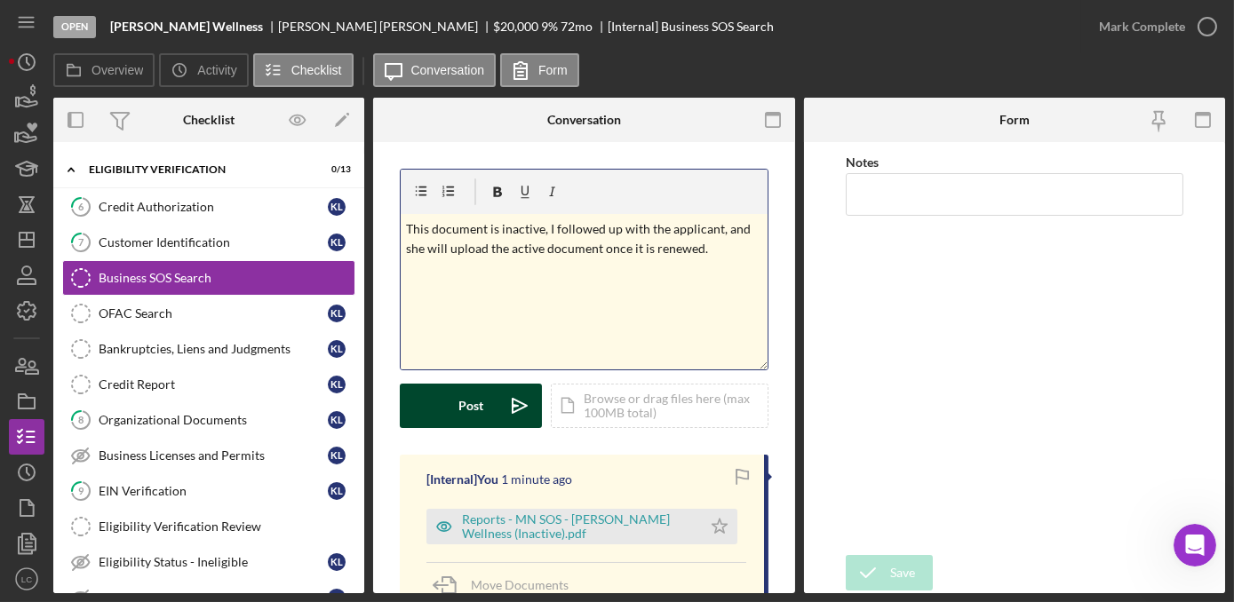
click at [473, 403] on div "Post" at bounding box center [470, 406] width 25 height 44
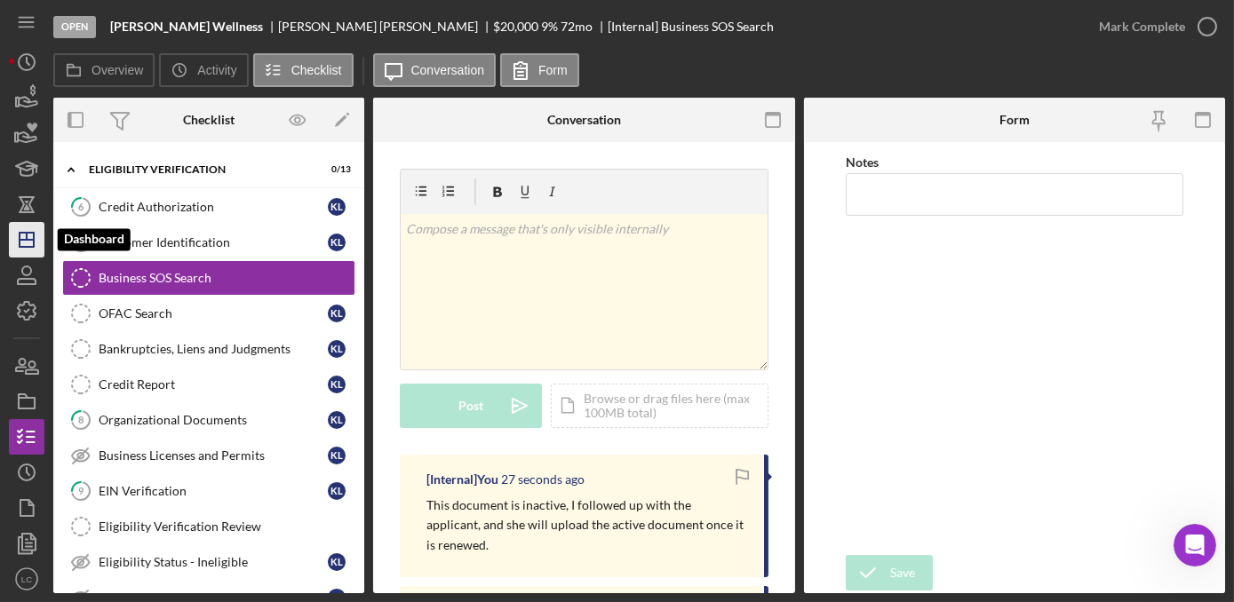
click at [36, 234] on icon "Icon/Dashboard" at bounding box center [26, 240] width 44 height 44
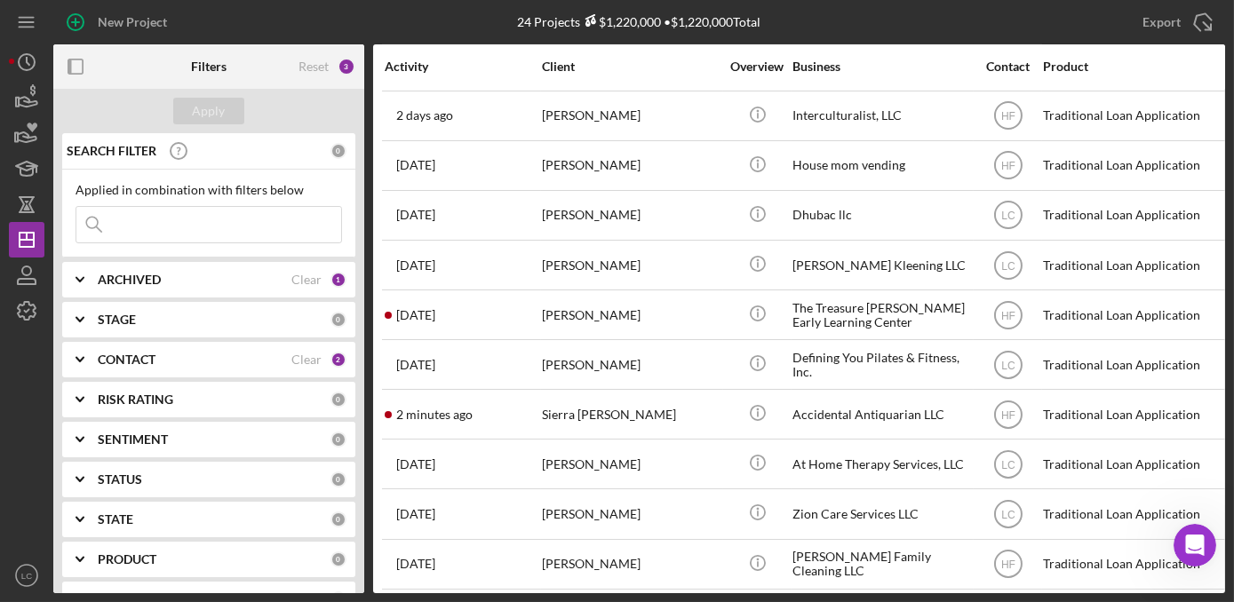
scroll to position [703, 0]
